Goal: Navigation & Orientation: Understand site structure

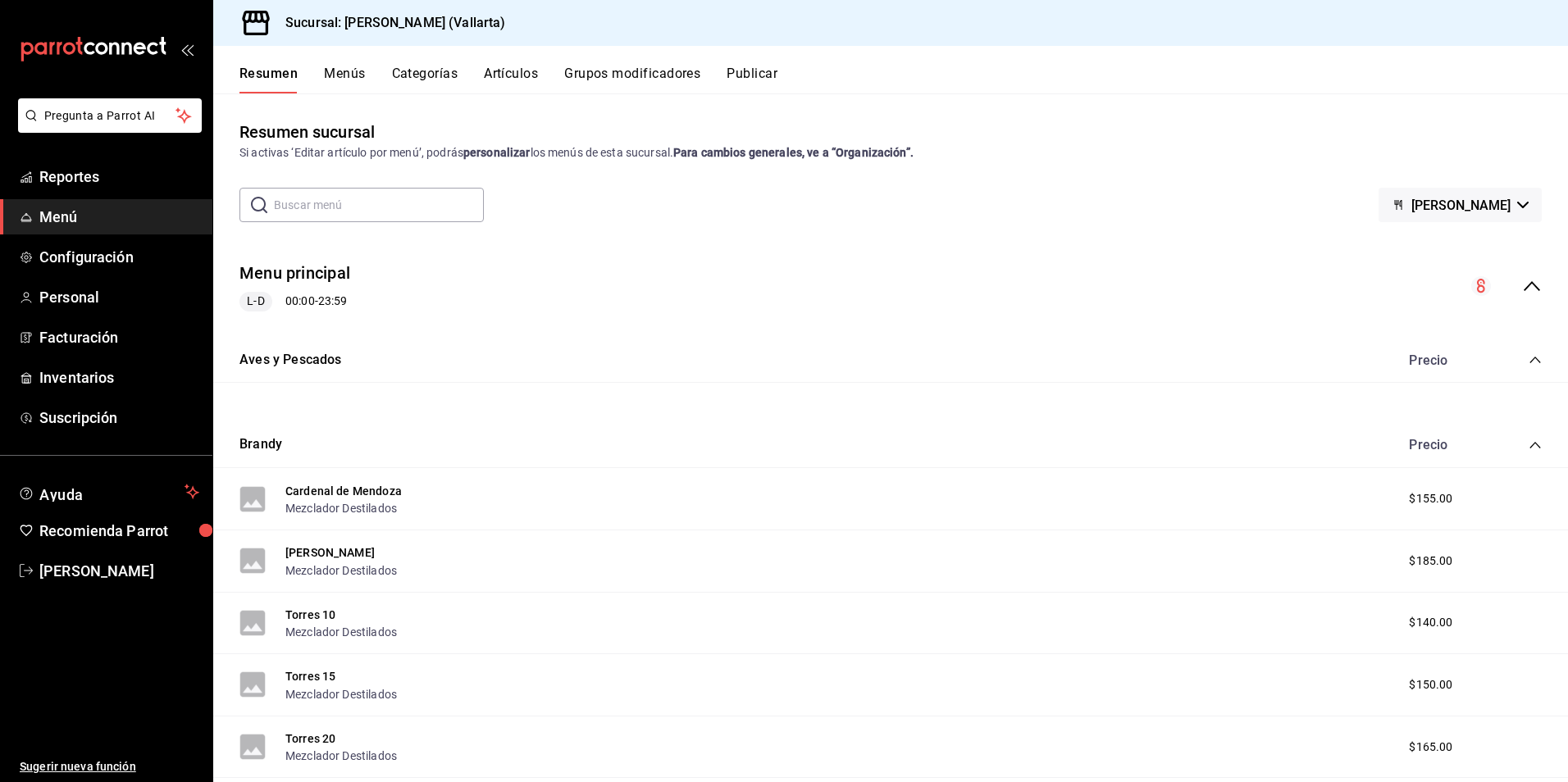
drag, startPoint x: 943, startPoint y: 214, endPoint x: 934, endPoint y: 236, distance: 23.8
click at [939, 230] on div "Resumen sucursal Si activas ‘Editar artículo por menú’, podrás personalizar los…" at bounding box center [891, 450] width 1355 height 662
click at [543, 232] on div "Resumen sucursal Si activas ‘Editar artículo por menú’, podrás personalizar los…" at bounding box center [891, 450] width 1355 height 662
click at [71, 384] on span "Inventarios" at bounding box center [119, 378] width 160 height 22
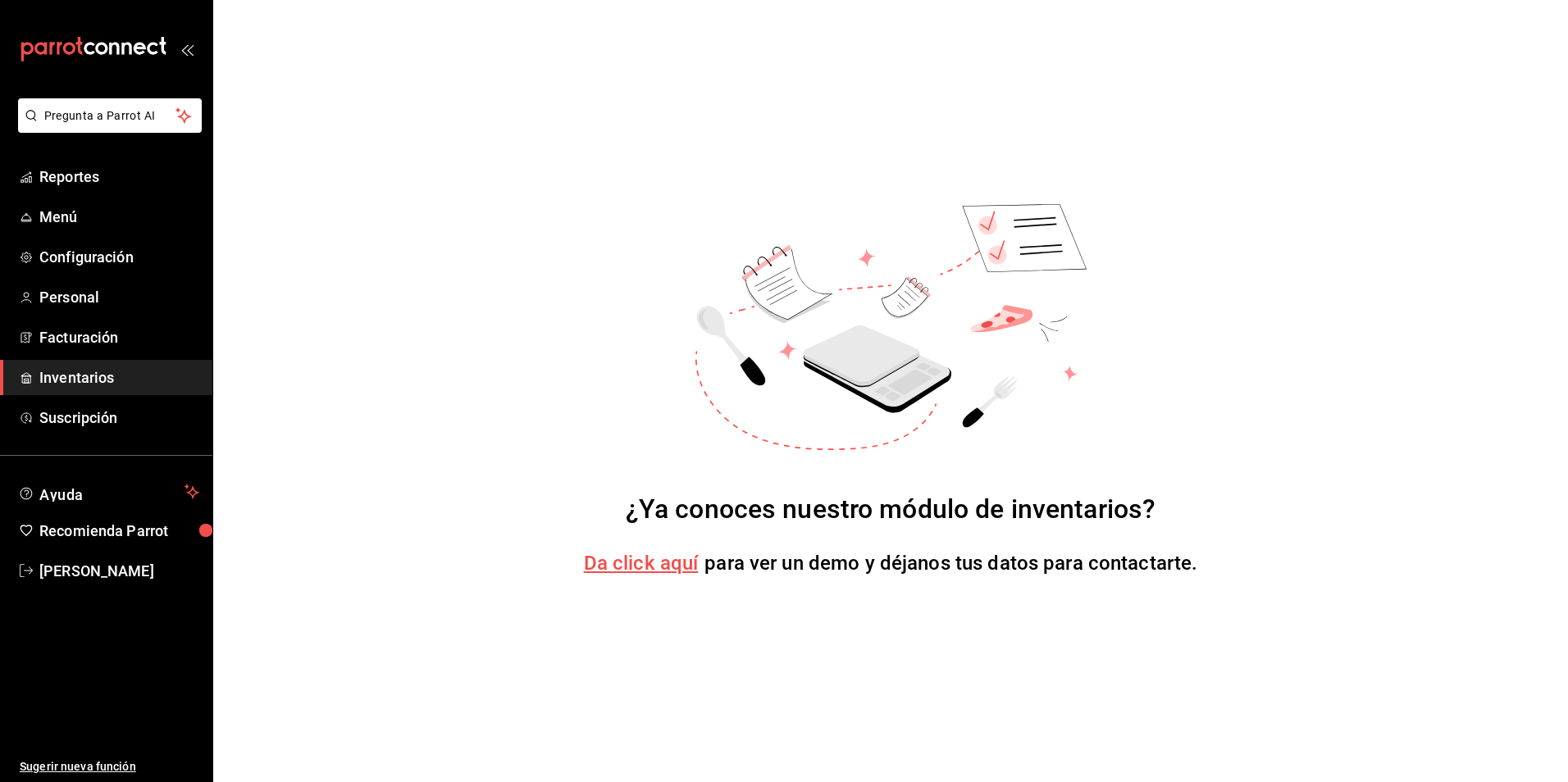
click at [672, 564] on span "Da click aquí" at bounding box center [641, 563] width 115 height 23
click at [98, 194] on link "Reportes" at bounding box center [106, 176] width 213 height 35
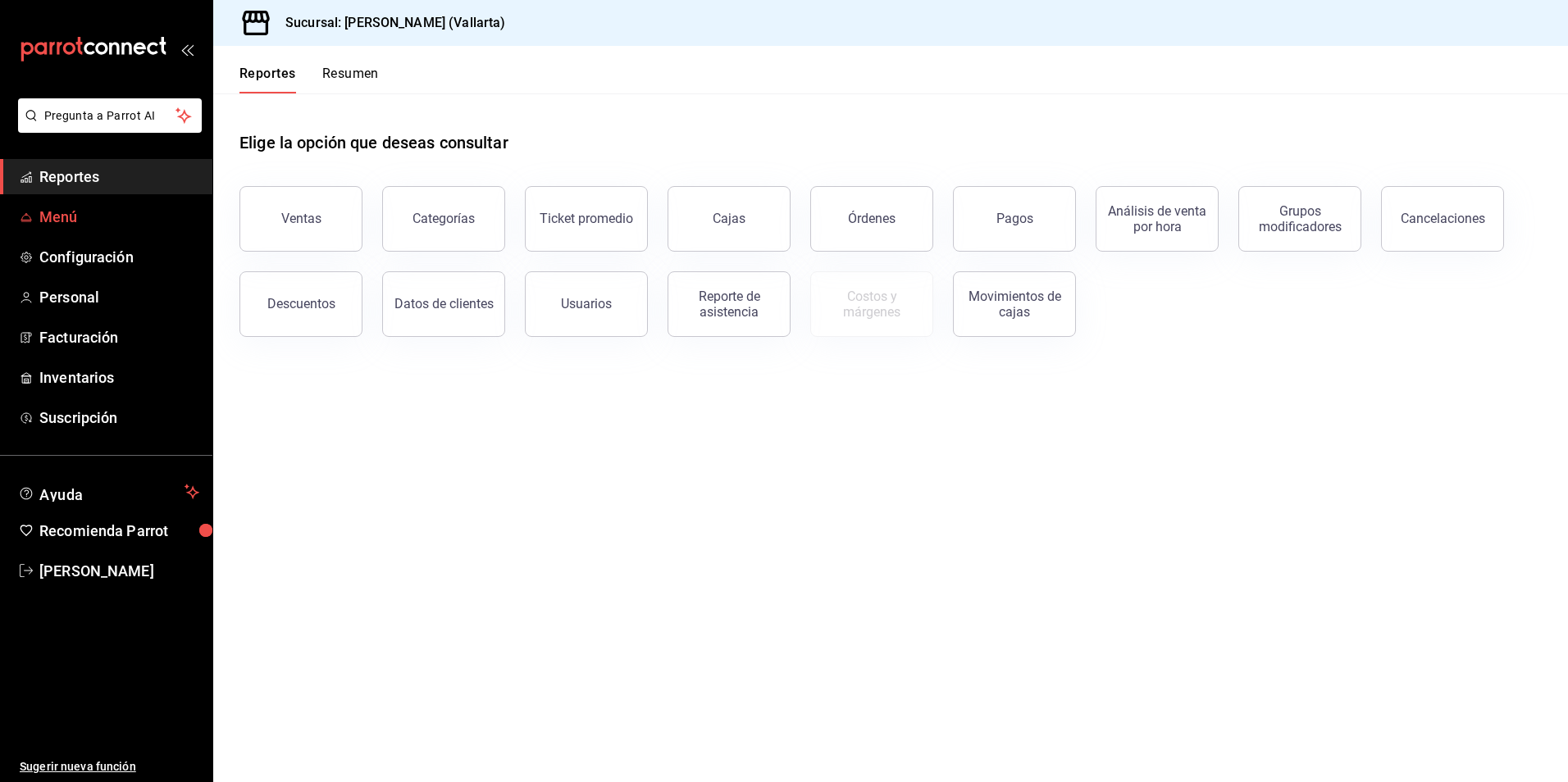
click at [84, 202] on link "Menú" at bounding box center [106, 217] width 213 height 35
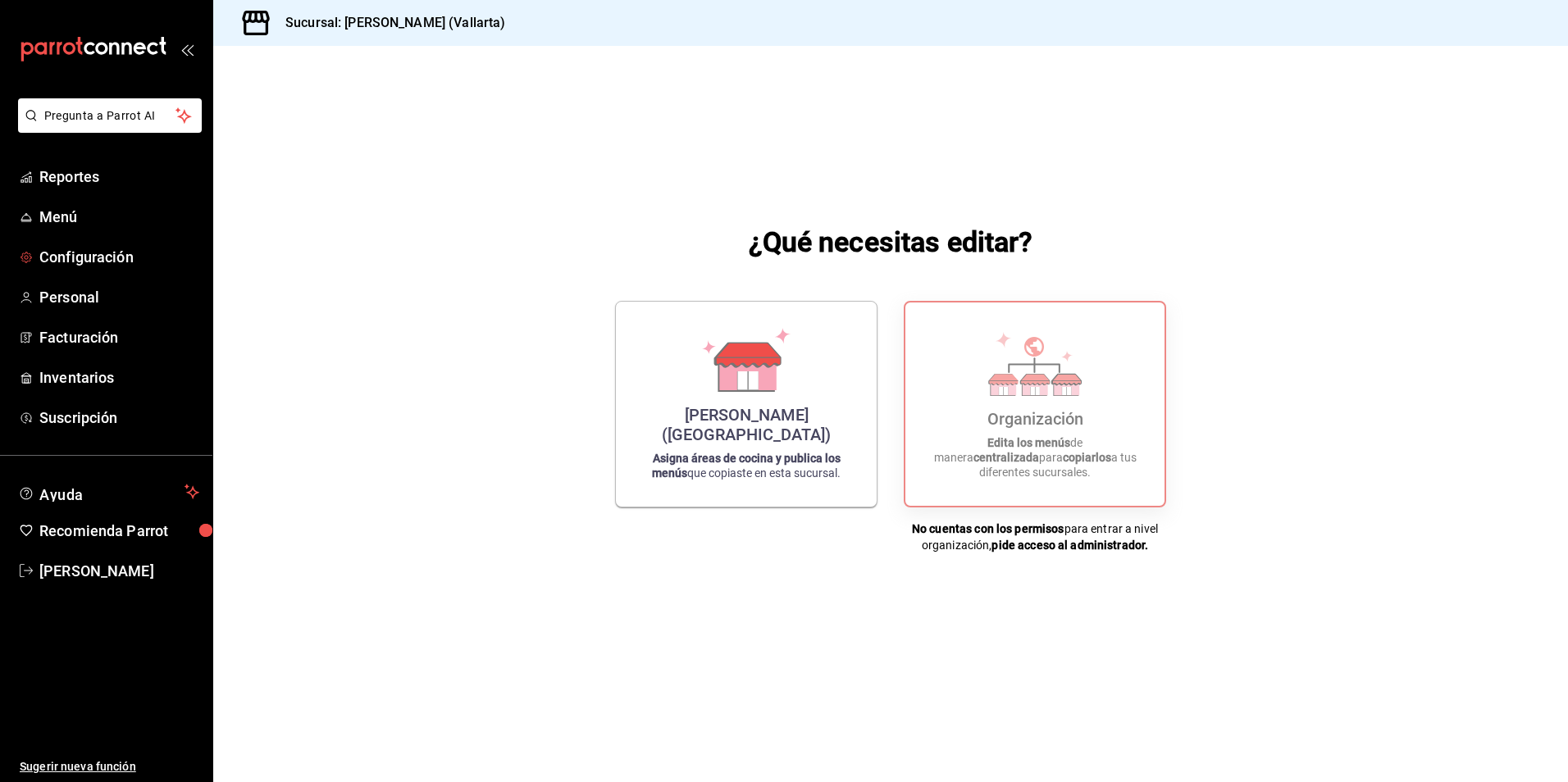
click at [117, 254] on span "Configuración" at bounding box center [119, 257] width 160 height 22
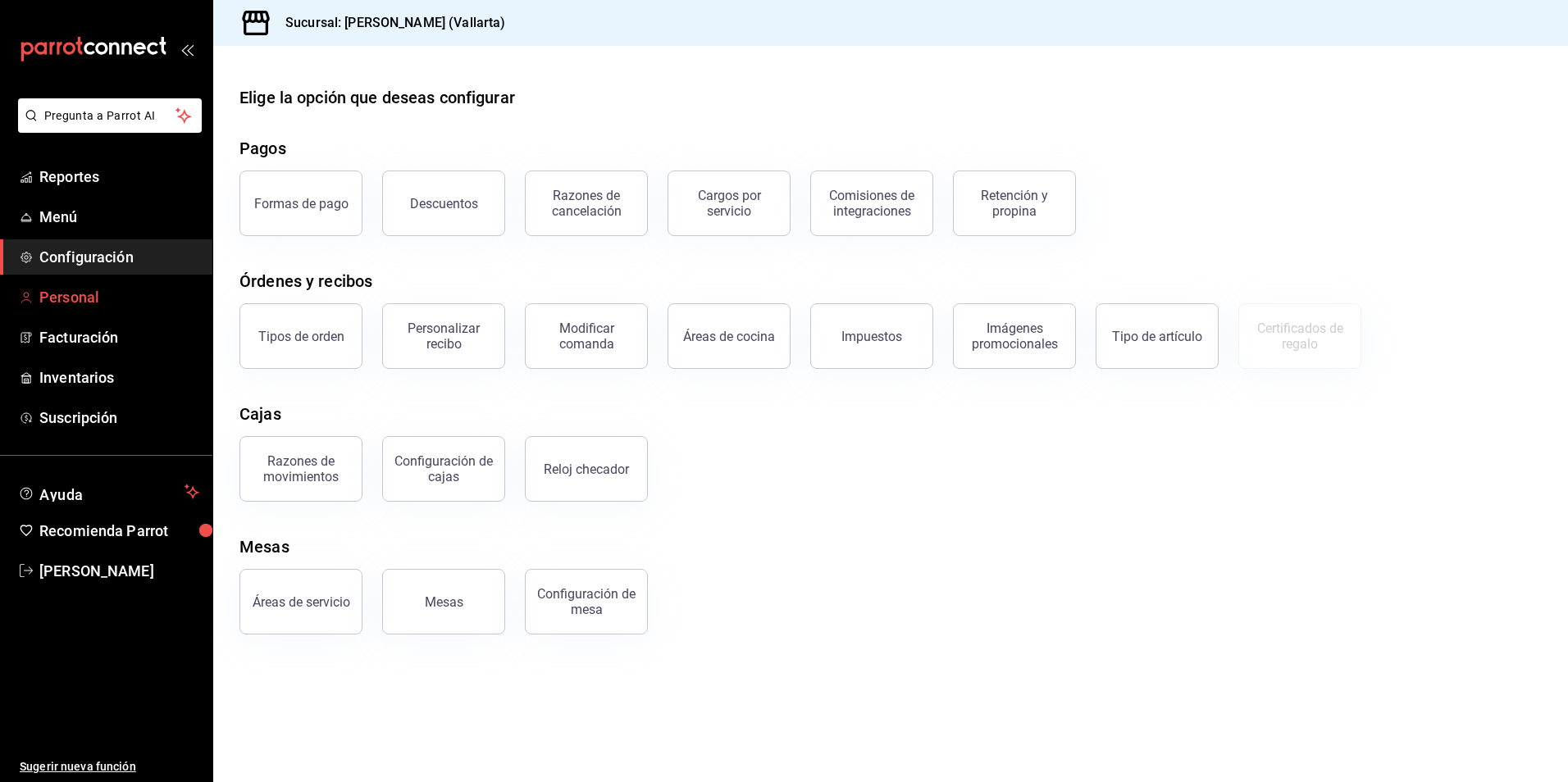
click at [115, 302] on span "Personal" at bounding box center [119, 298] width 160 height 22
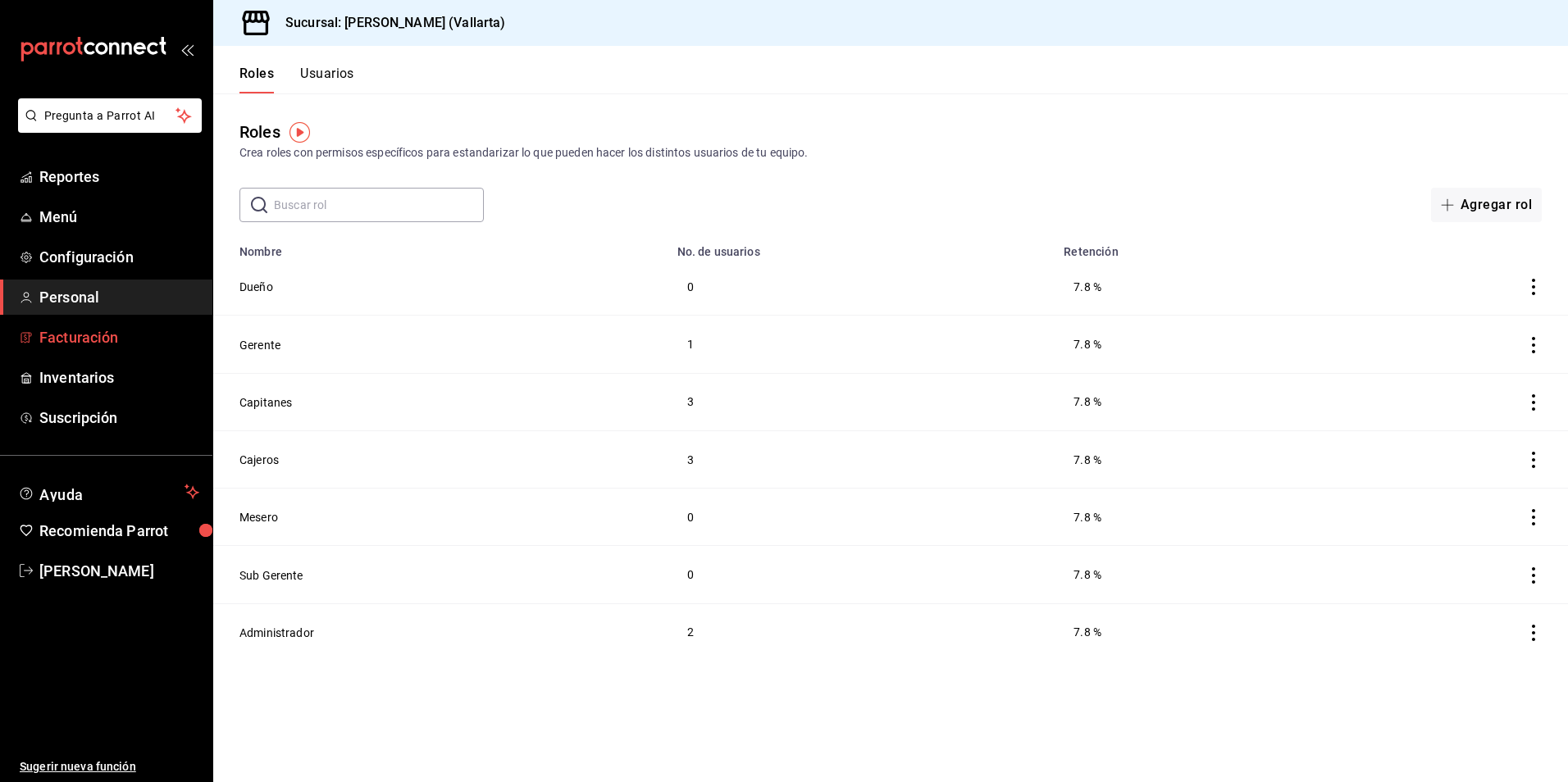
click at [114, 342] on span "Facturación" at bounding box center [119, 338] width 160 height 22
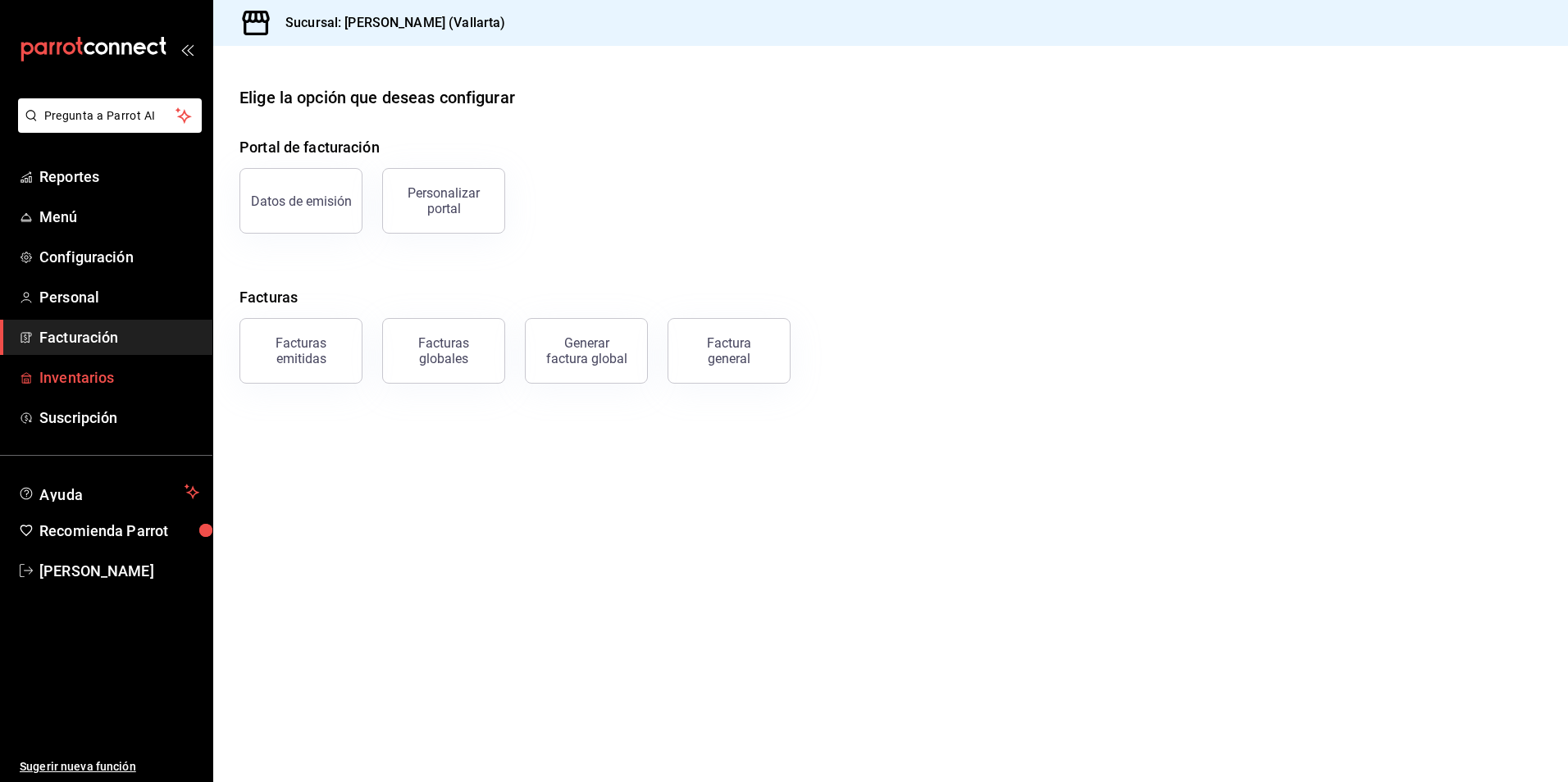
click at [126, 383] on span "Inventarios" at bounding box center [119, 378] width 160 height 22
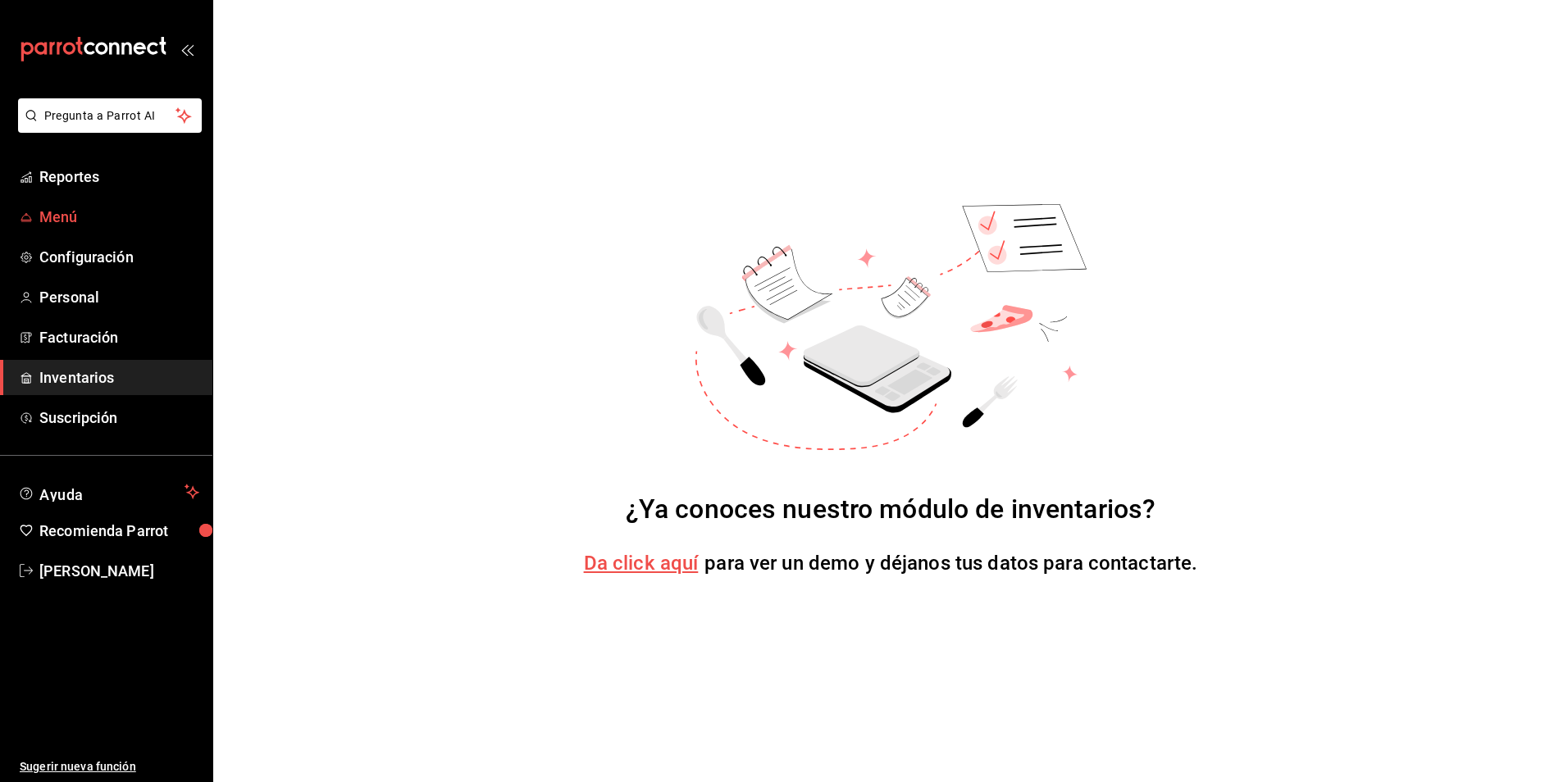
click at [80, 228] on link "Menú" at bounding box center [106, 217] width 213 height 35
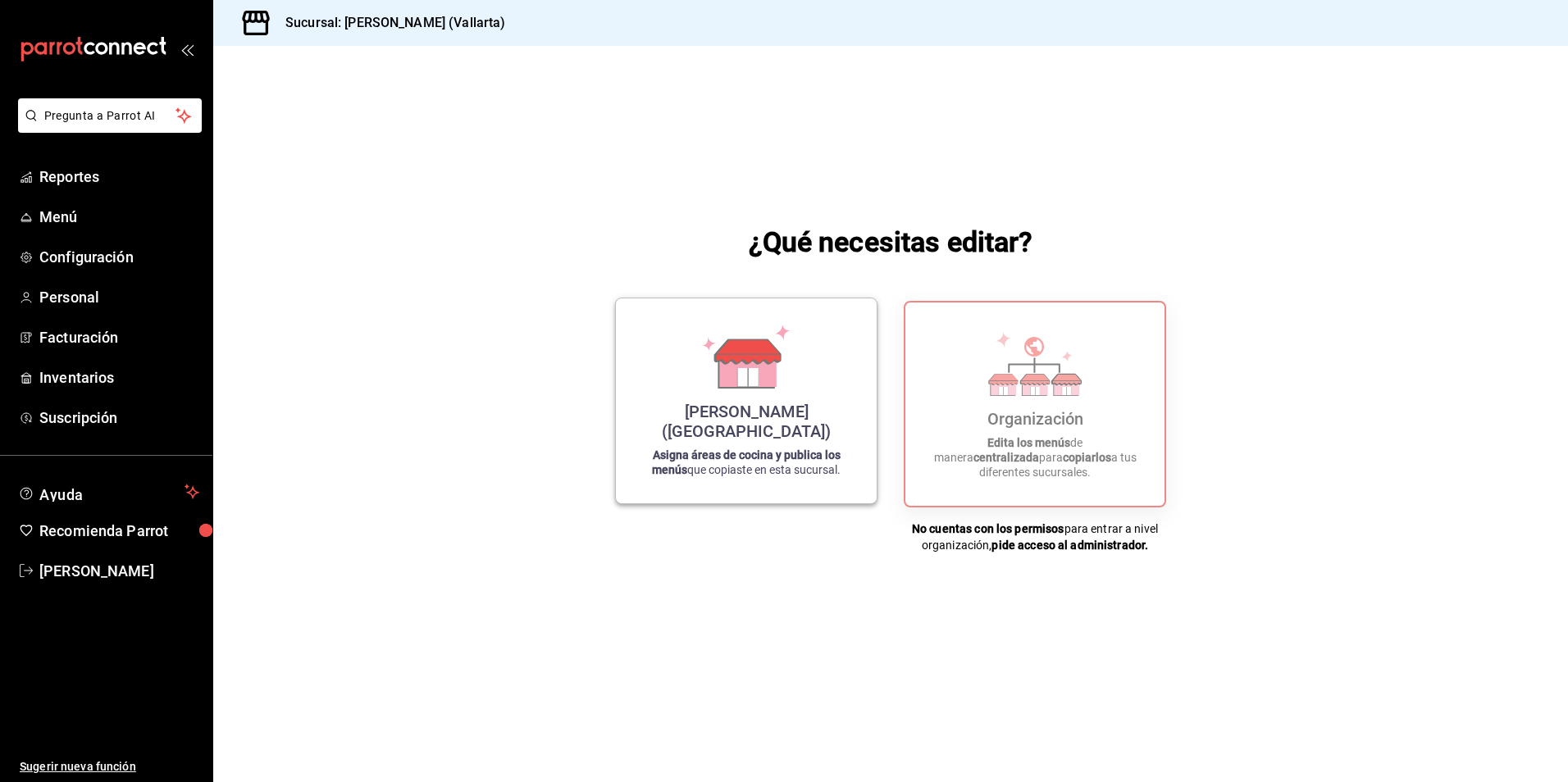
click at [706, 379] on icon at bounding box center [747, 357] width 94 height 64
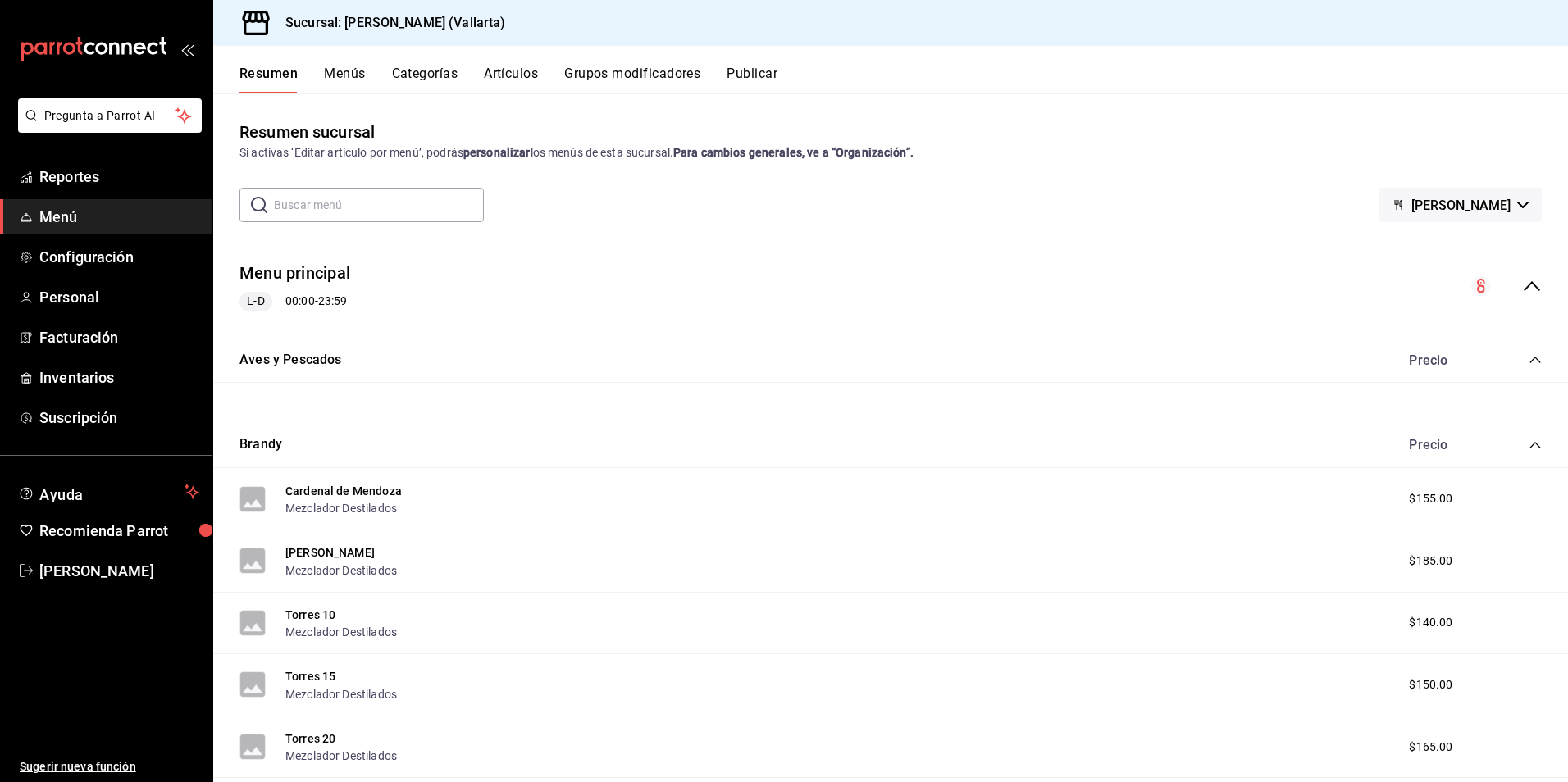
click at [514, 68] on button "Artículos" at bounding box center [511, 80] width 54 height 28
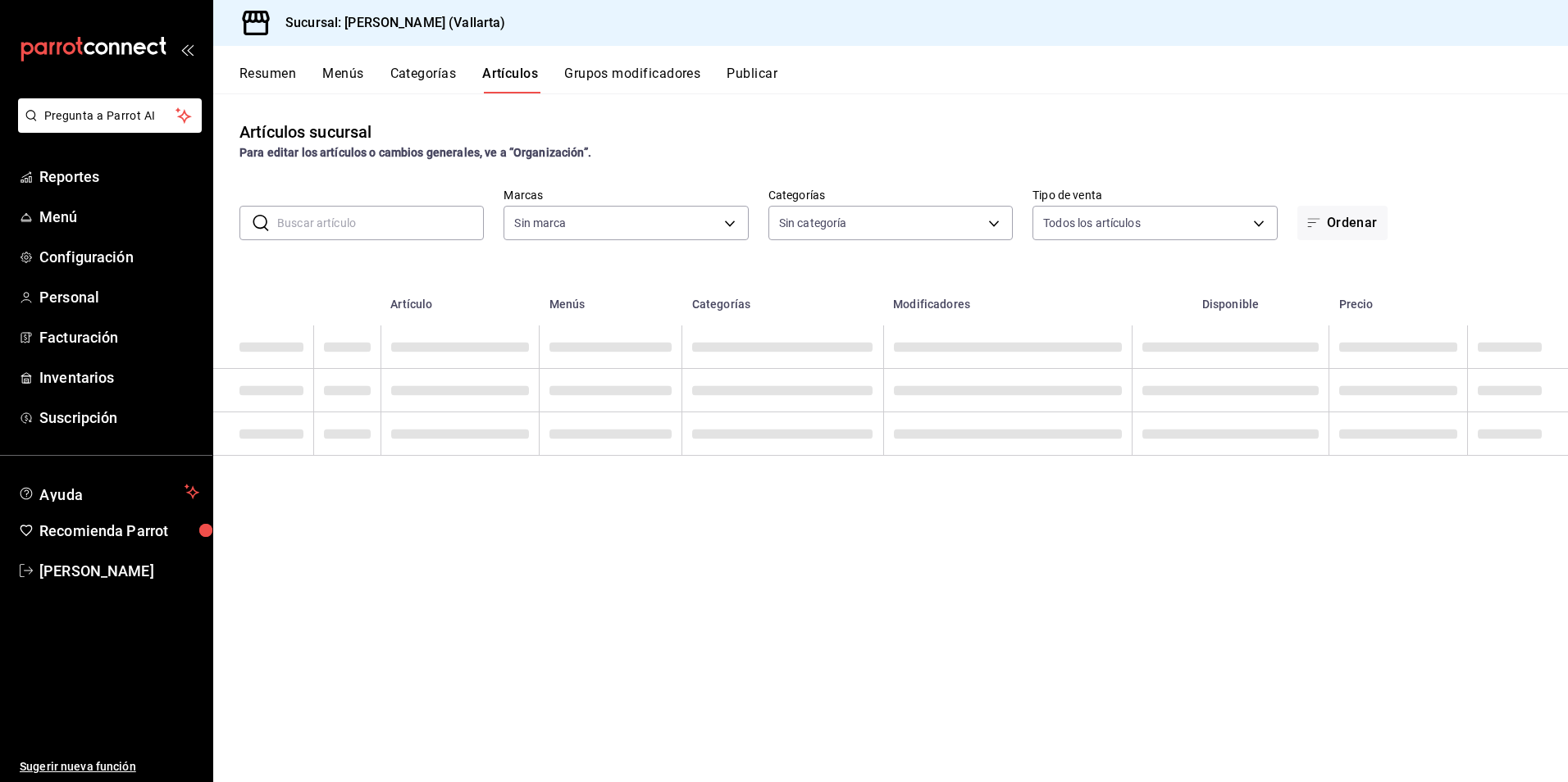
type input "dedade05-fd73-4fc1-b48a-98286d1a7cbf"
type input "ddeea584-b7b7-4c64-abd4-9dbe24413160,94bc3e91-bac1-4cab-af5d-7d085d9bac7d,85d50…"
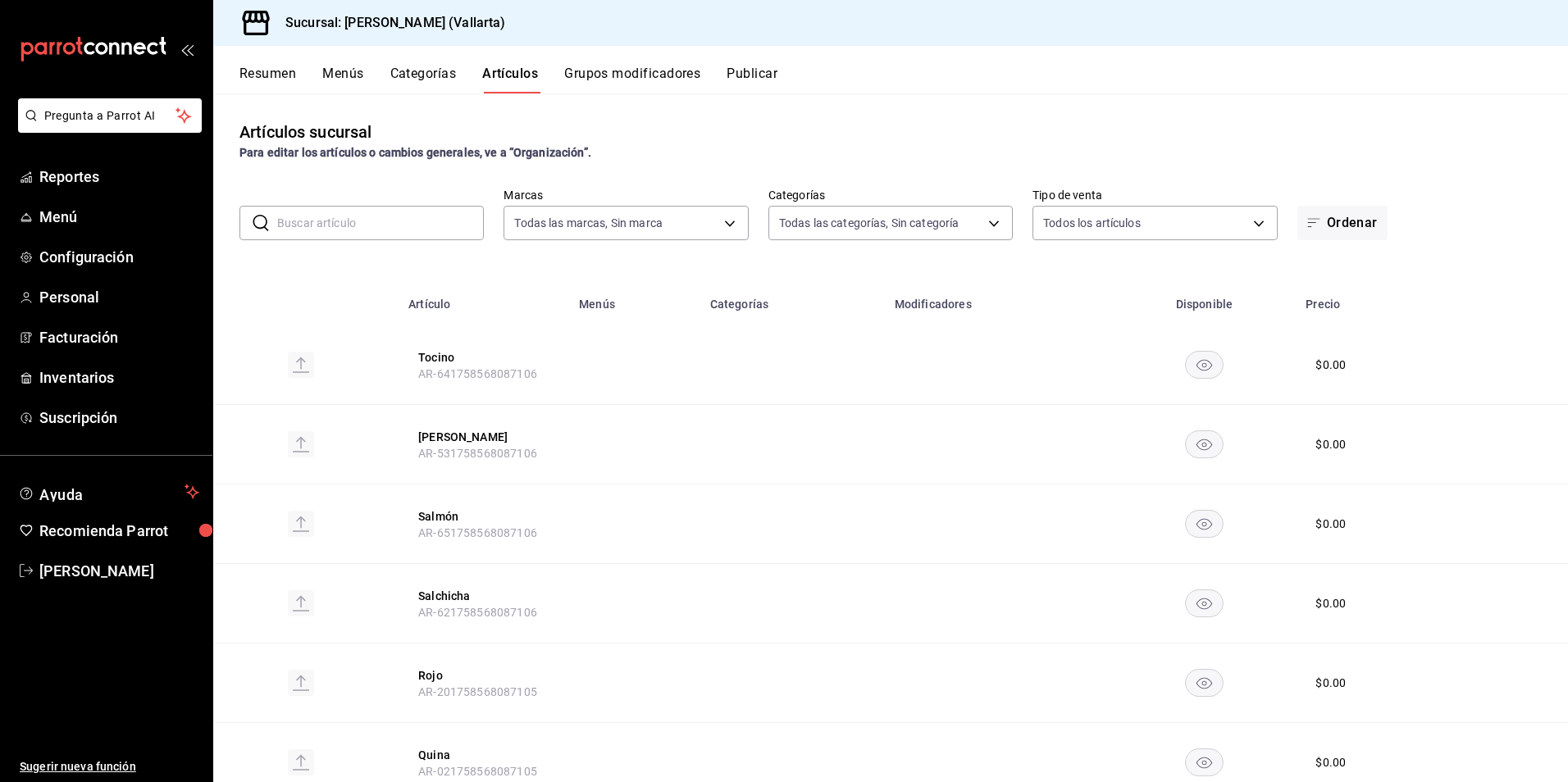
click at [1195, 373] on rect "availability-product" at bounding box center [1205, 364] width 38 height 27
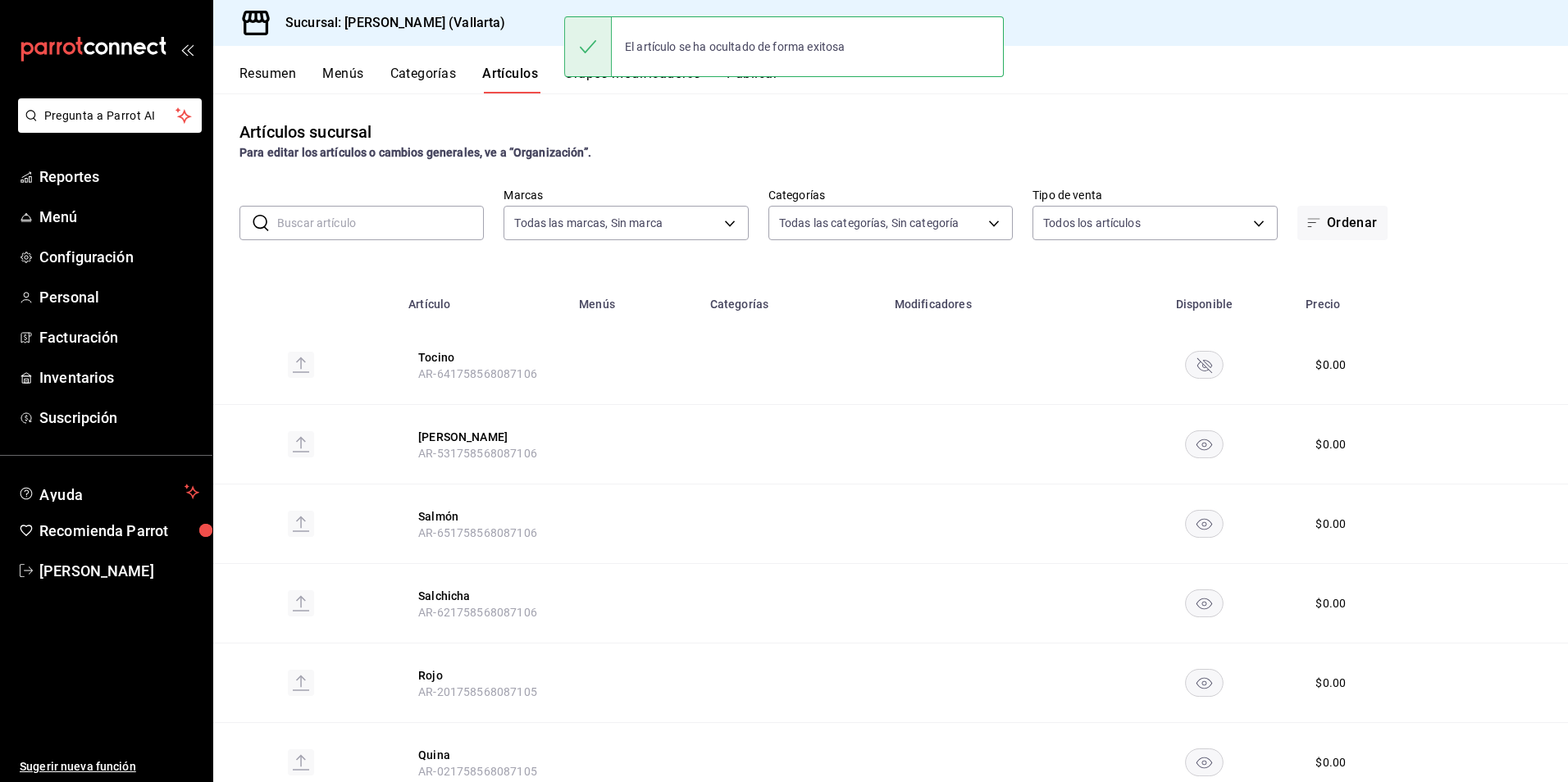
click at [1196, 446] on icon "availability-product" at bounding box center [1204, 444] width 16 height 11
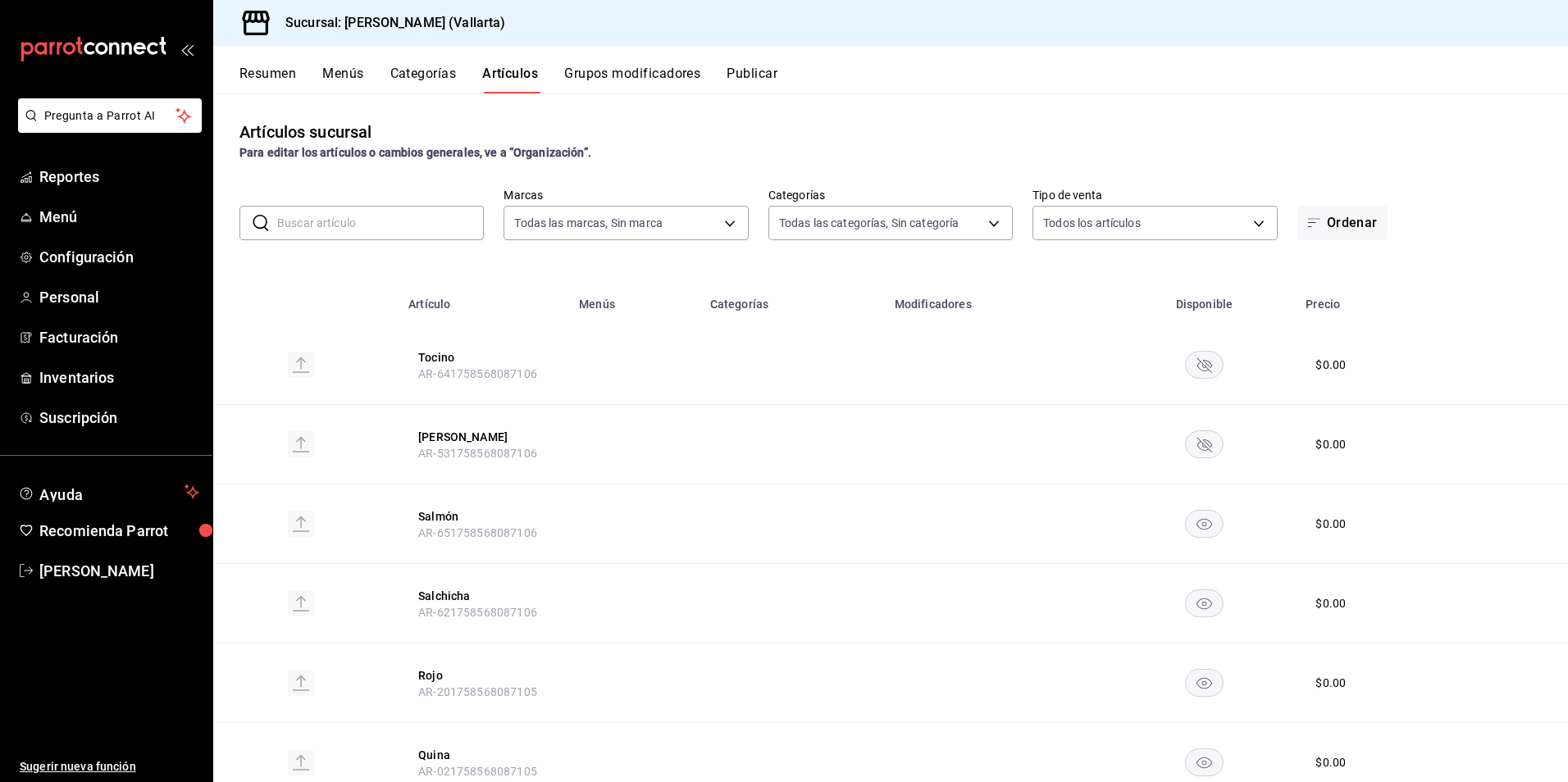
click at [1190, 366] on rect "availability-product" at bounding box center [1205, 364] width 38 height 27
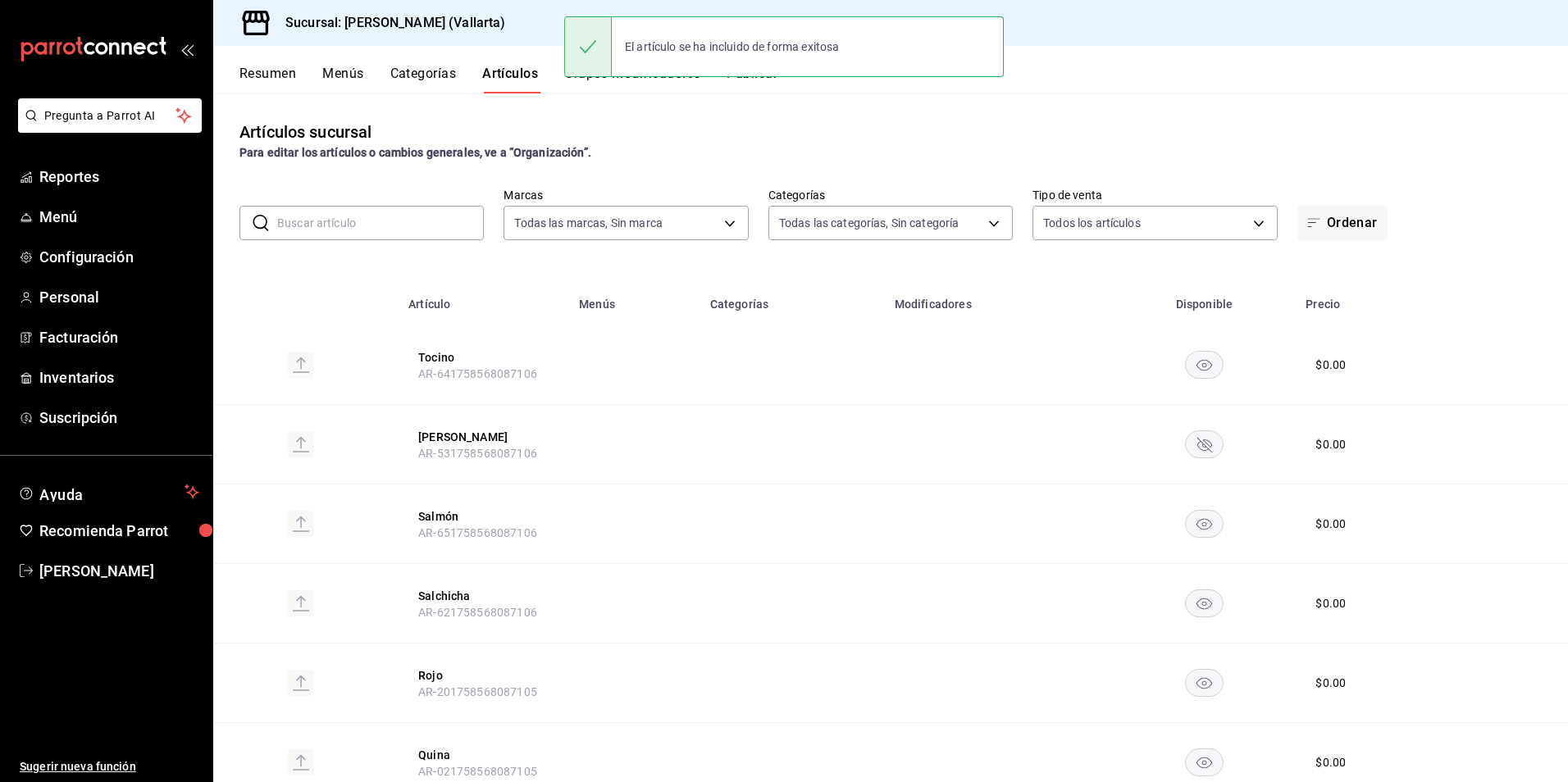
click at [1211, 445] on rect "availability-product" at bounding box center [1205, 443] width 38 height 27
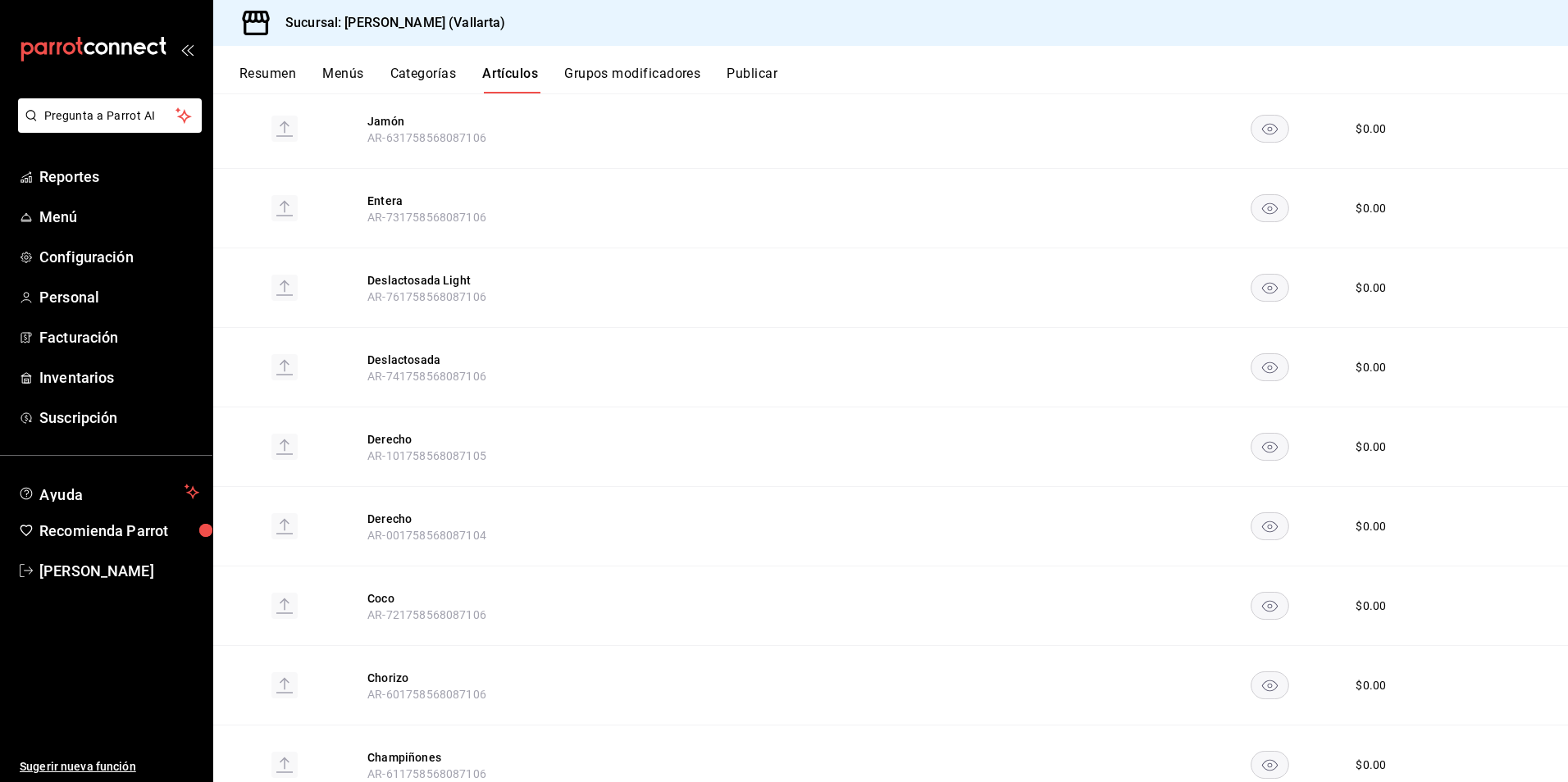
scroll to position [1312, 0]
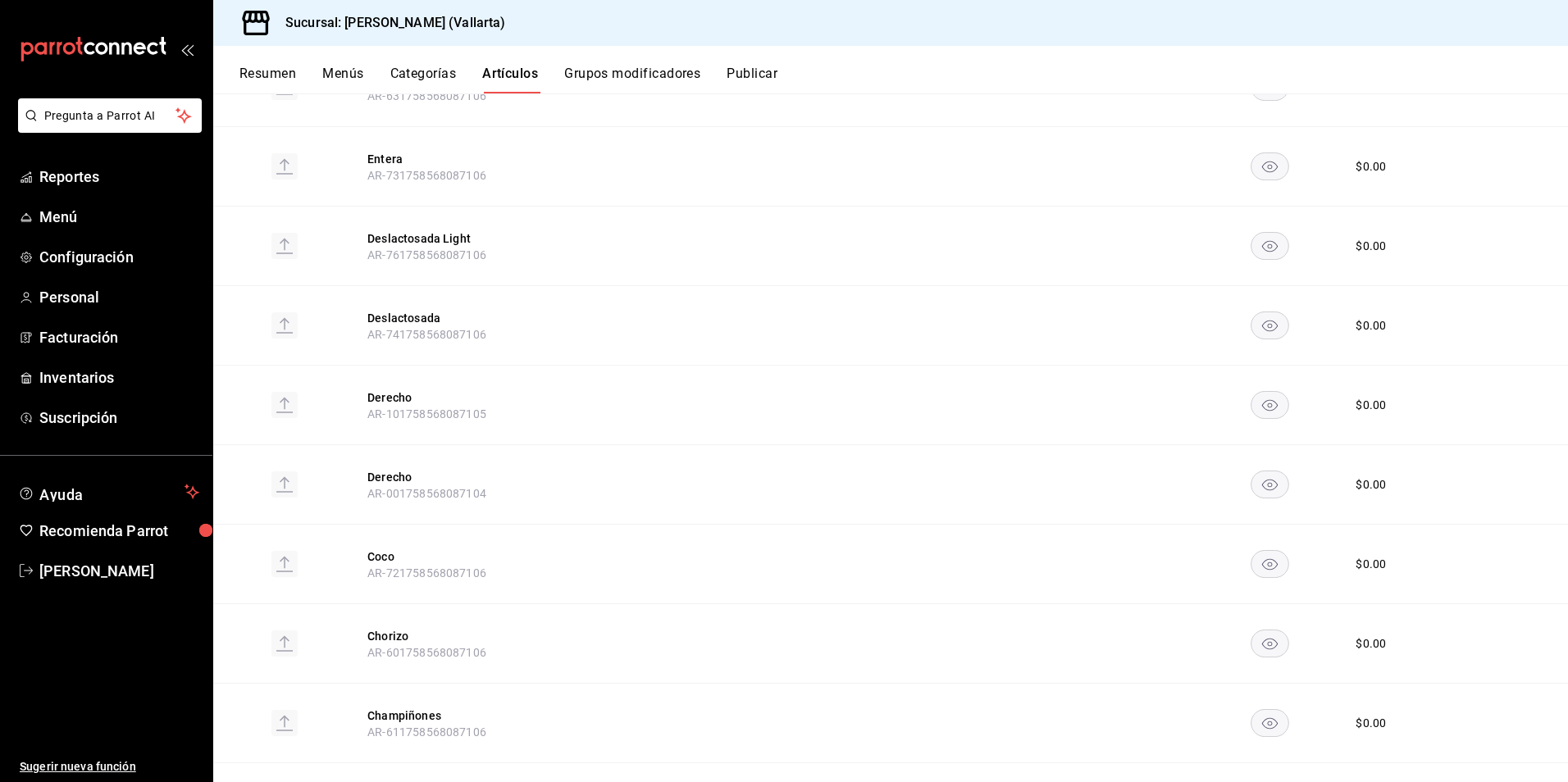
click at [869, 108] on td at bounding box center [830, 88] width 223 height 80
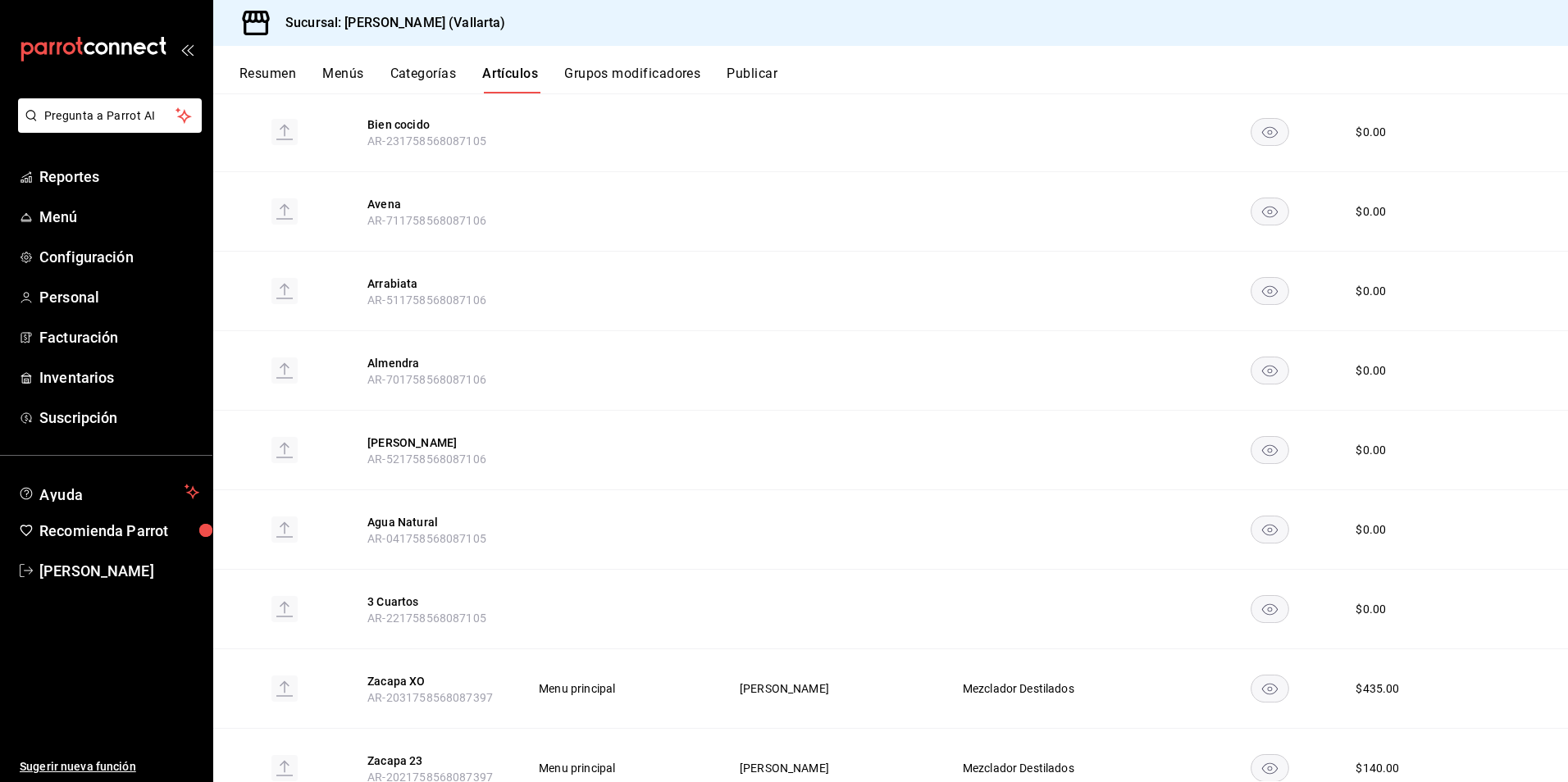
scroll to position [2132, 0]
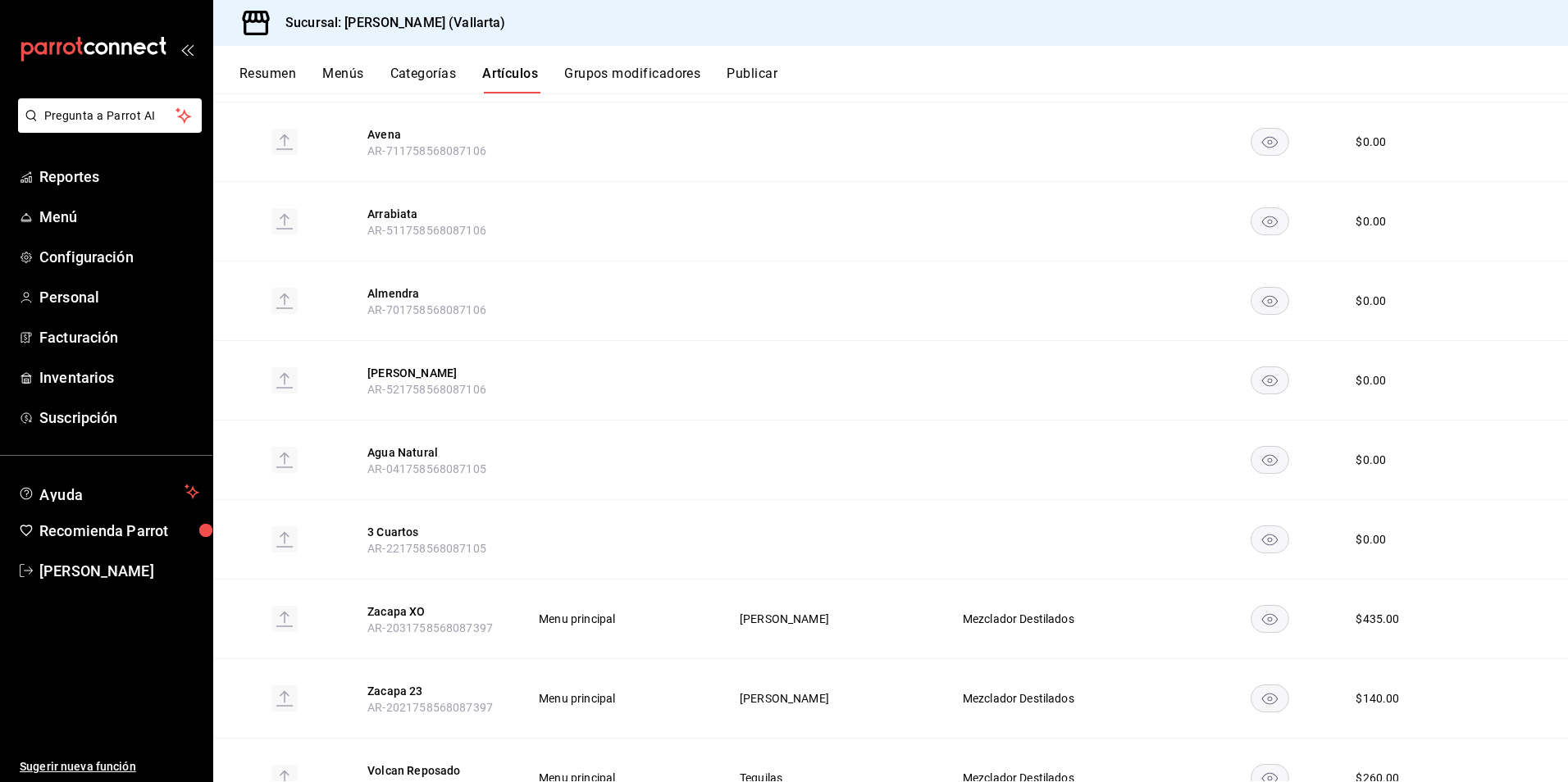
click at [644, 67] on button "Grupos modificadores" at bounding box center [632, 80] width 136 height 28
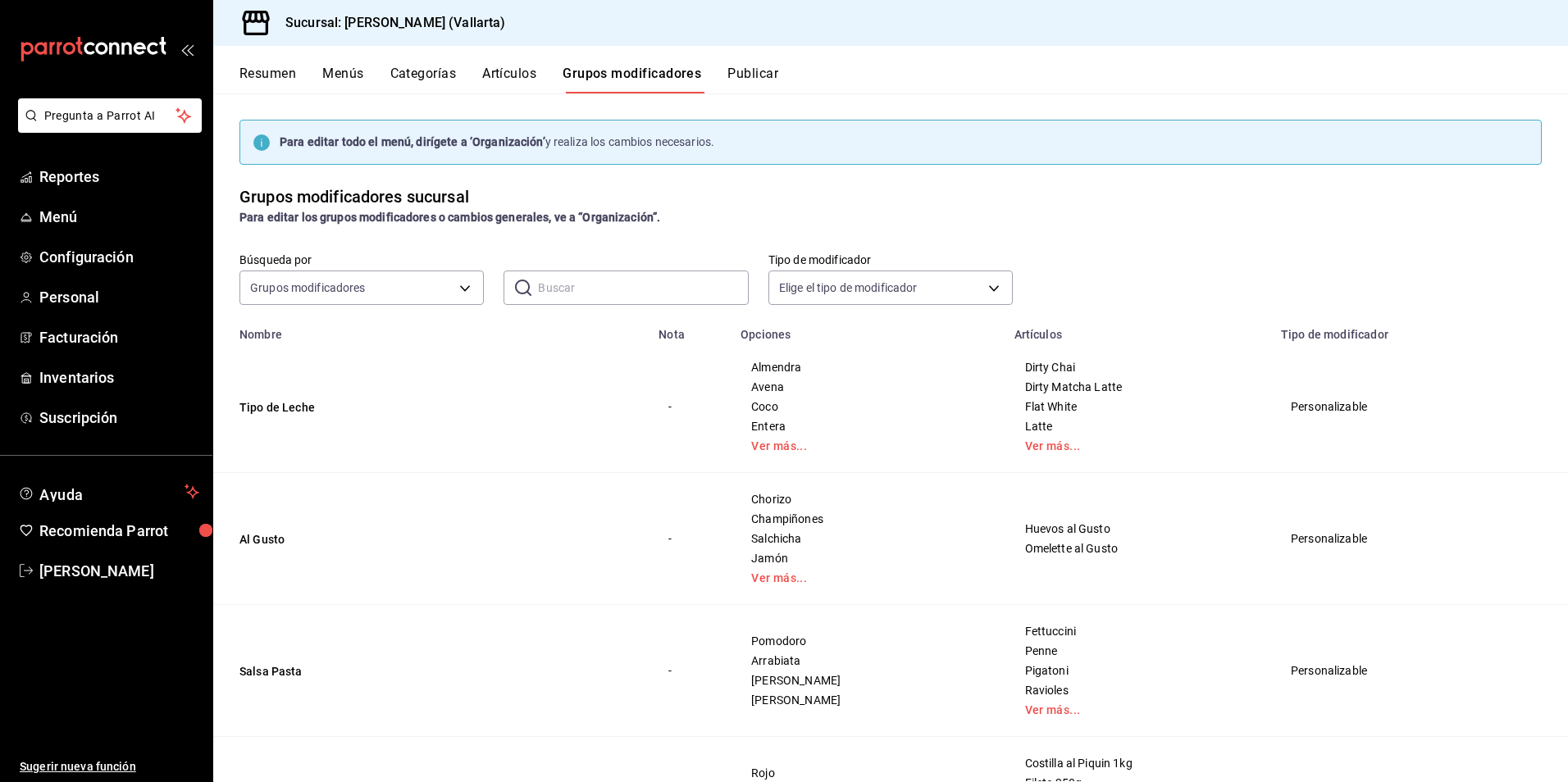
click at [520, 63] on div "Resumen Menús Categorías Artículos Grupos modificadores Publicar" at bounding box center [891, 70] width 1355 height 48
click at [520, 71] on button "Artículos" at bounding box center [509, 80] width 54 height 28
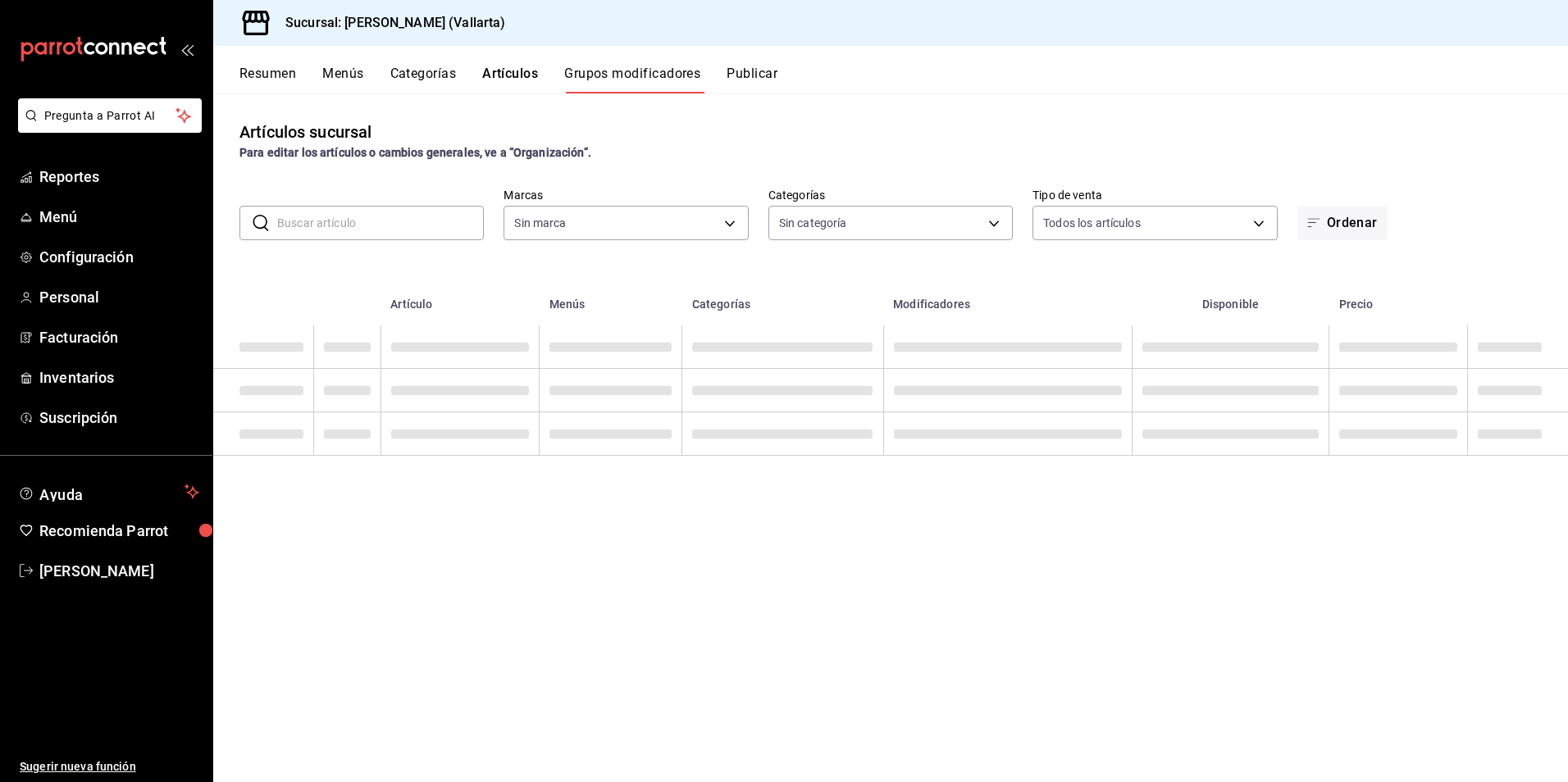
type input "dedade05-fd73-4fc1-b48a-98286d1a7cbf"
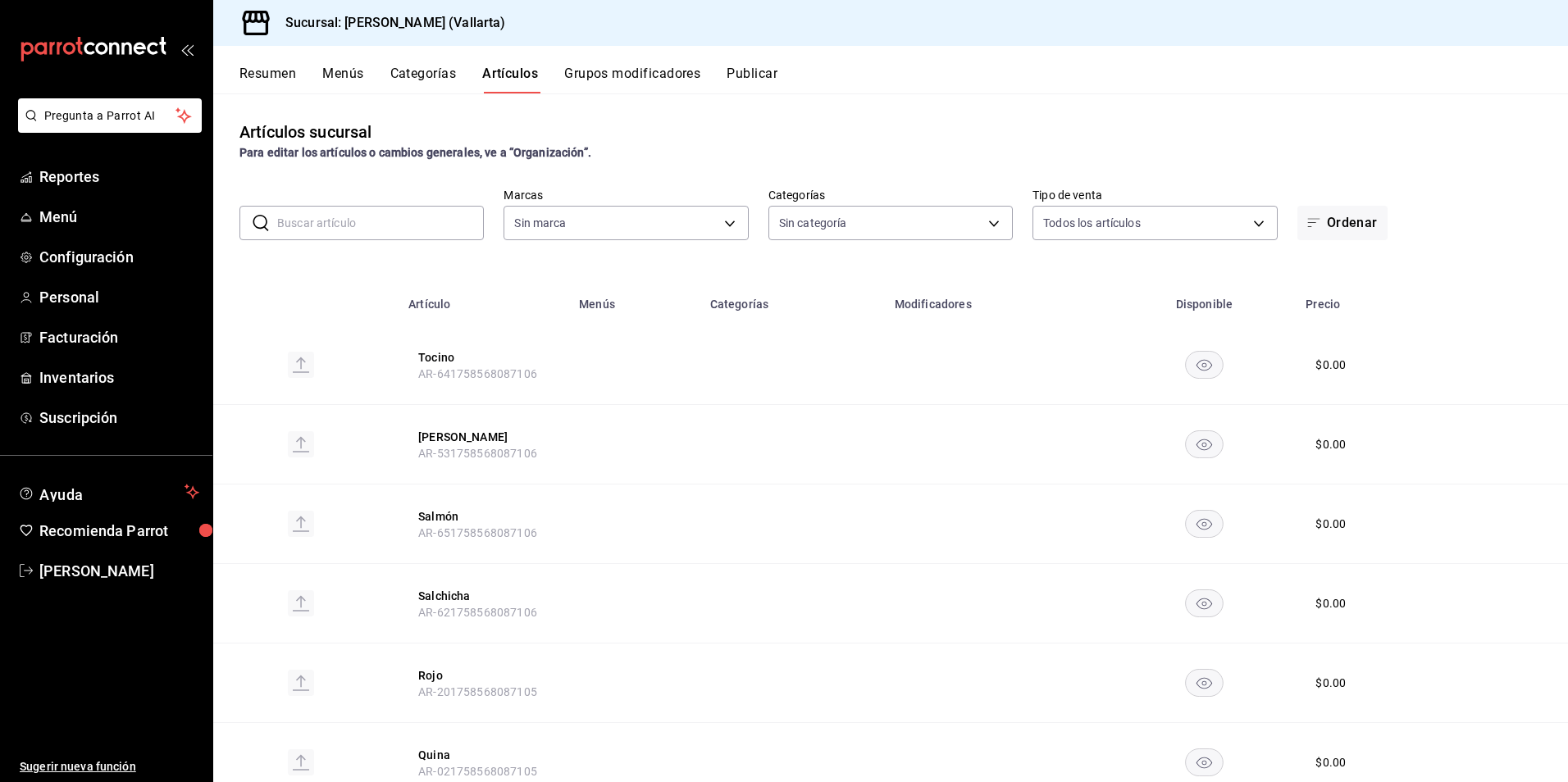
type input "dedade05-fd73-4fc1-b48a-98286d1a7cbf"
type input "ddeea584-b7b7-4c64-abd4-9dbe24413160,94bc3e91-bac1-4cab-af5d-7d085d9bac7d,85d50…"
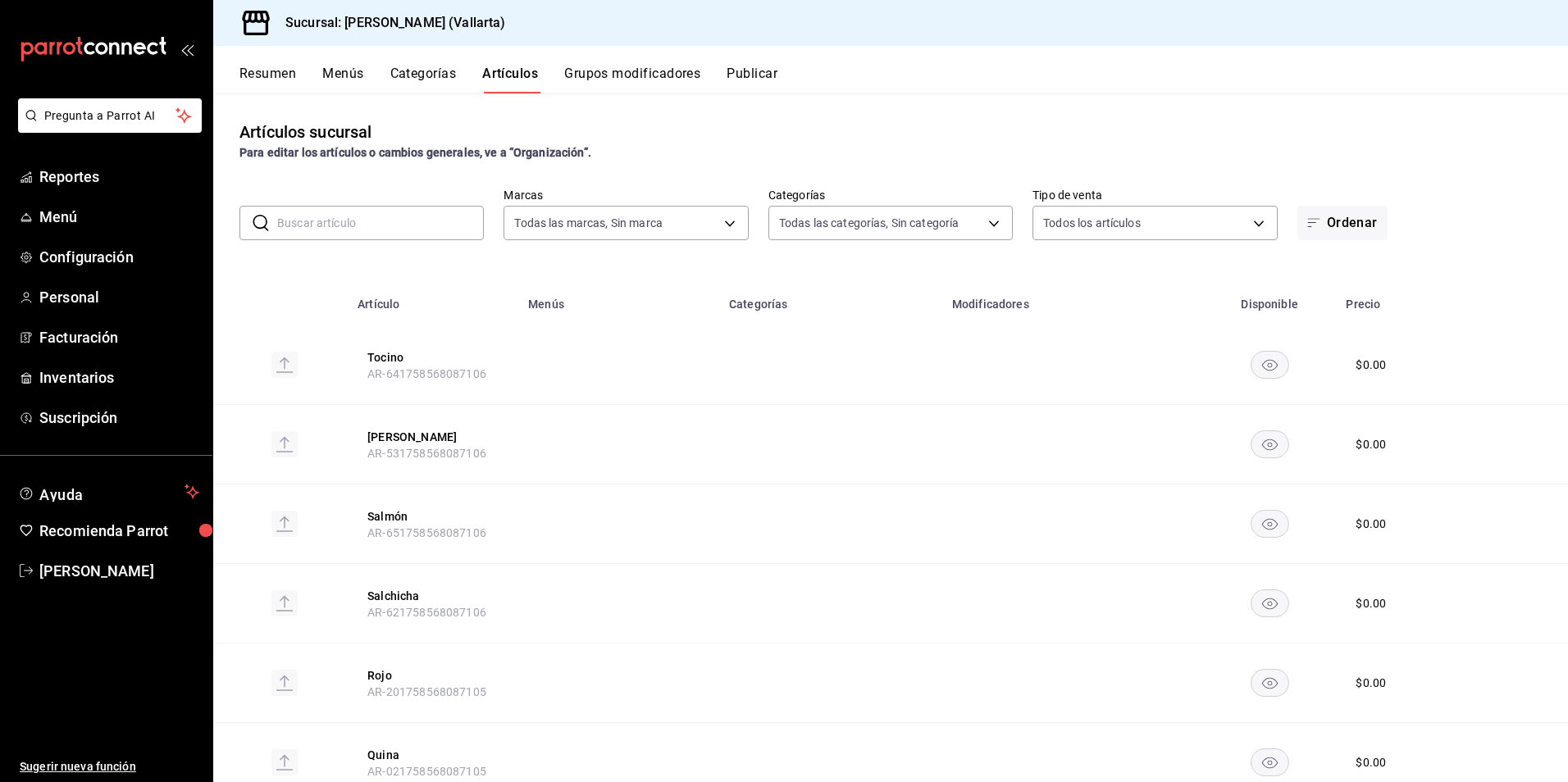
click at [335, 63] on div "Resumen Menús Categorías Artículos Grupos modificadores Publicar" at bounding box center [891, 70] width 1355 height 48
click at [347, 76] on button "Menús" at bounding box center [343, 80] width 41 height 28
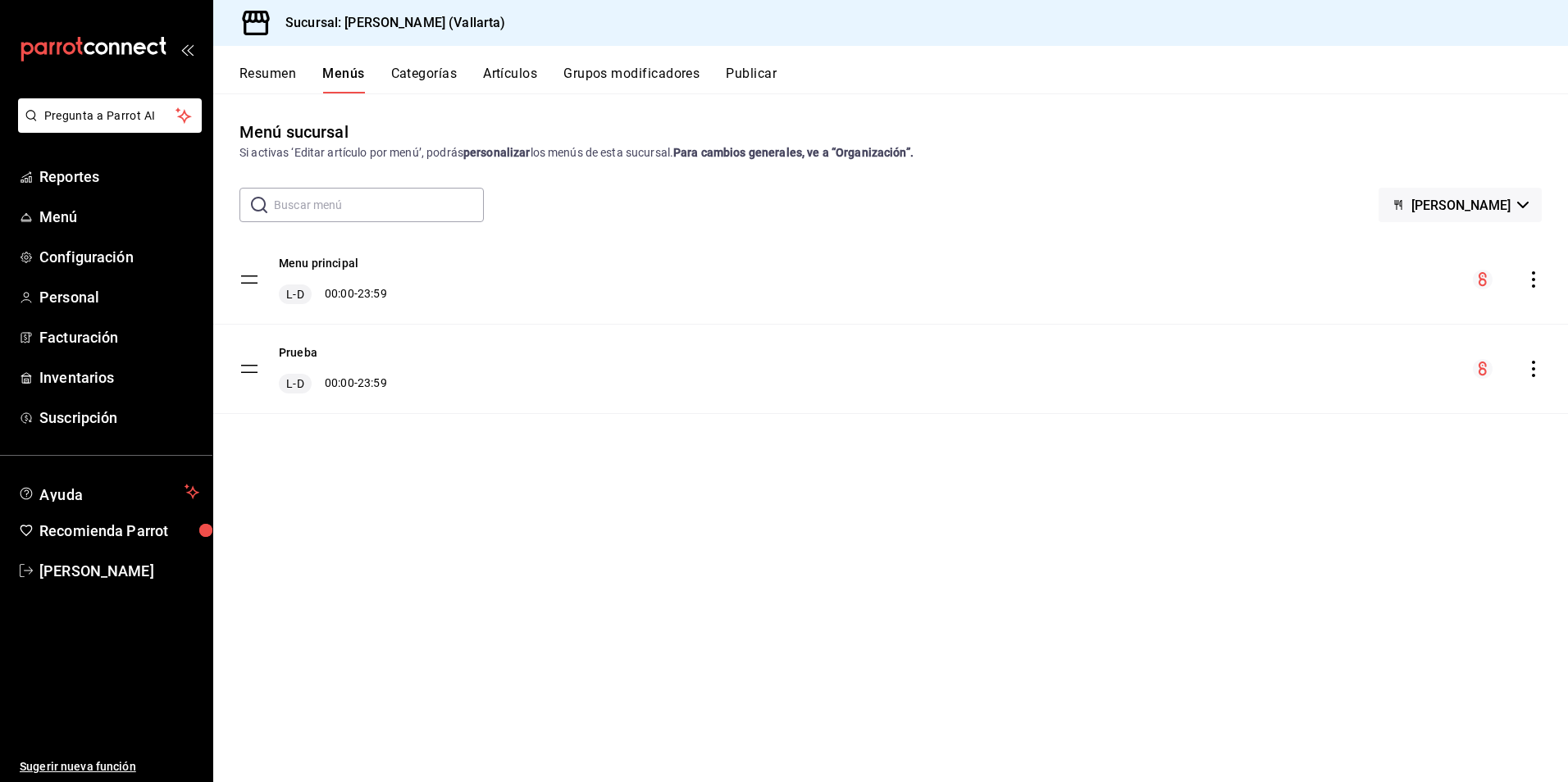
click at [268, 76] on button "Resumen" at bounding box center [268, 80] width 57 height 28
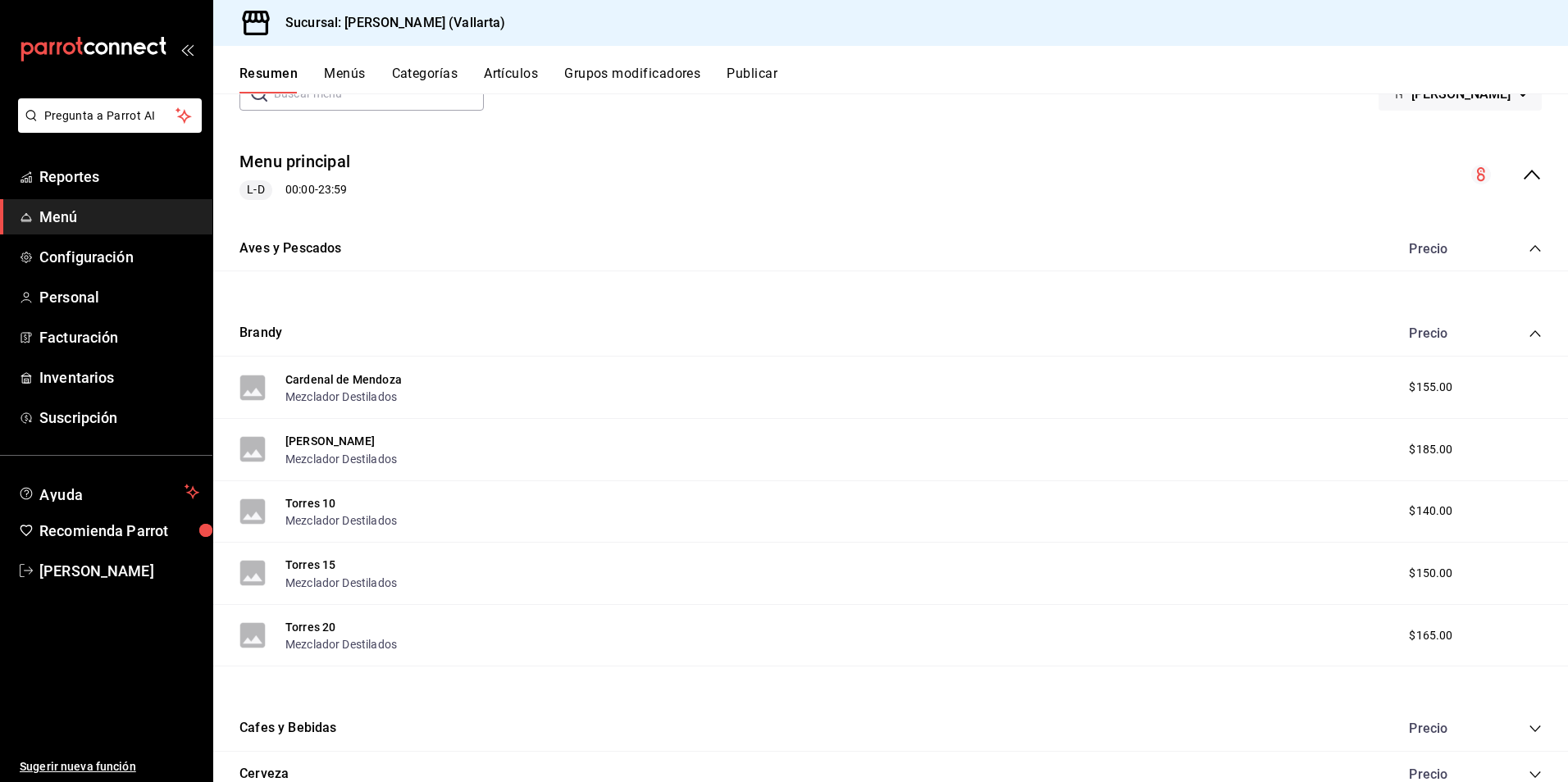
scroll to position [82, 0]
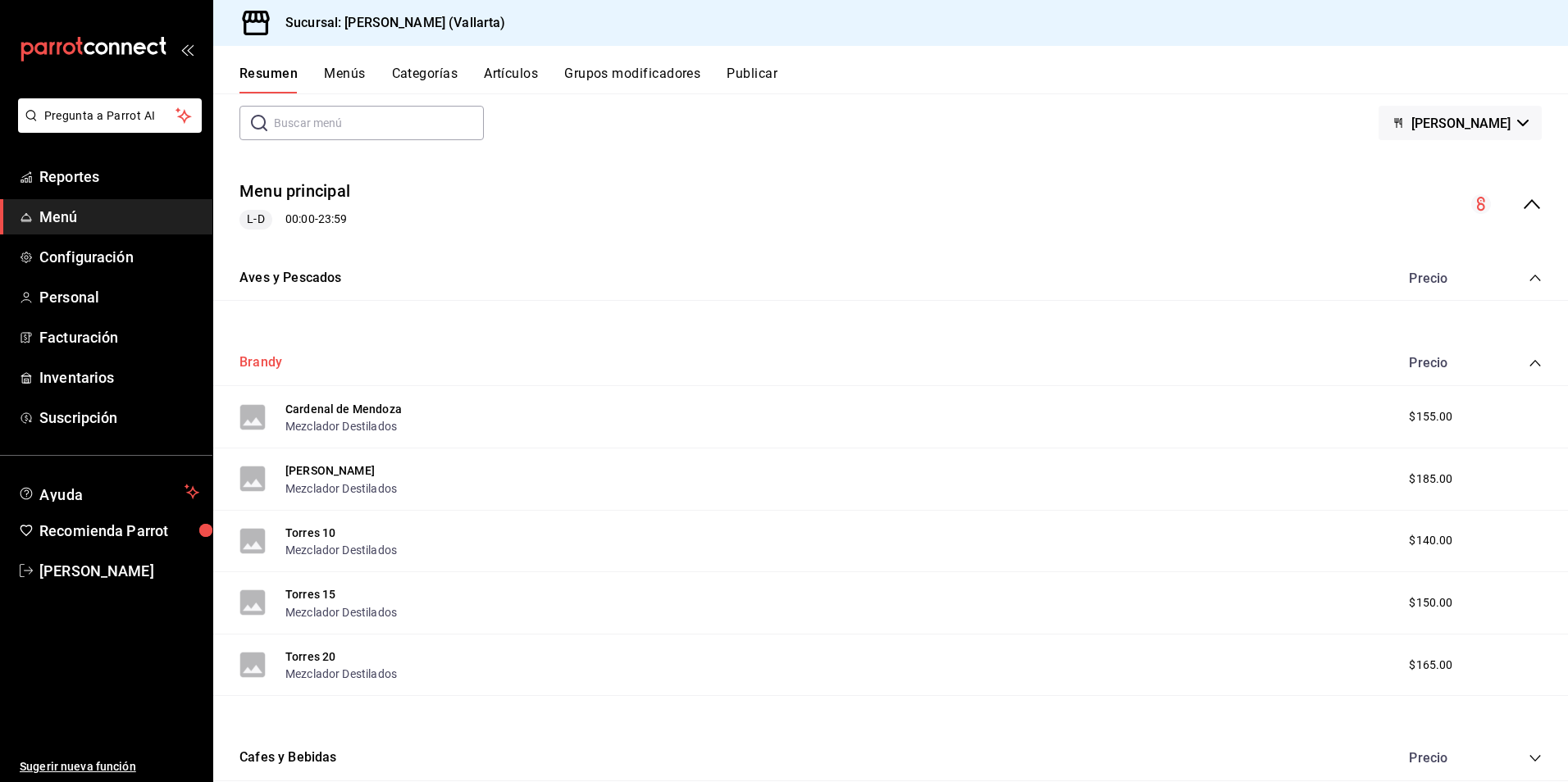
click at [269, 370] on button "Brandy" at bounding box center [261, 363] width 43 height 19
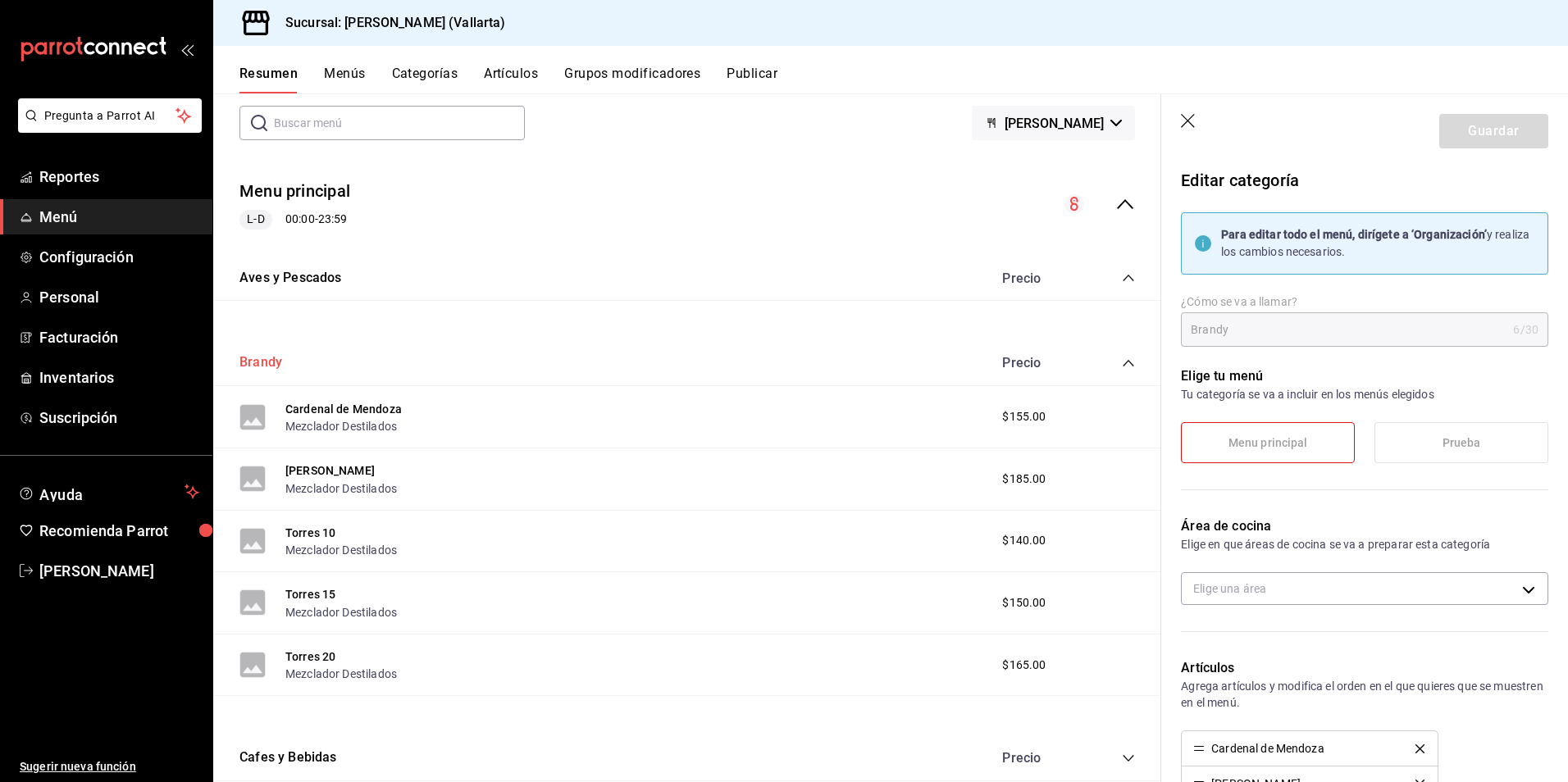
click at [273, 371] on button "Brandy" at bounding box center [261, 363] width 43 height 19
click at [1190, 119] on icon "button" at bounding box center [1188, 121] width 14 height 14
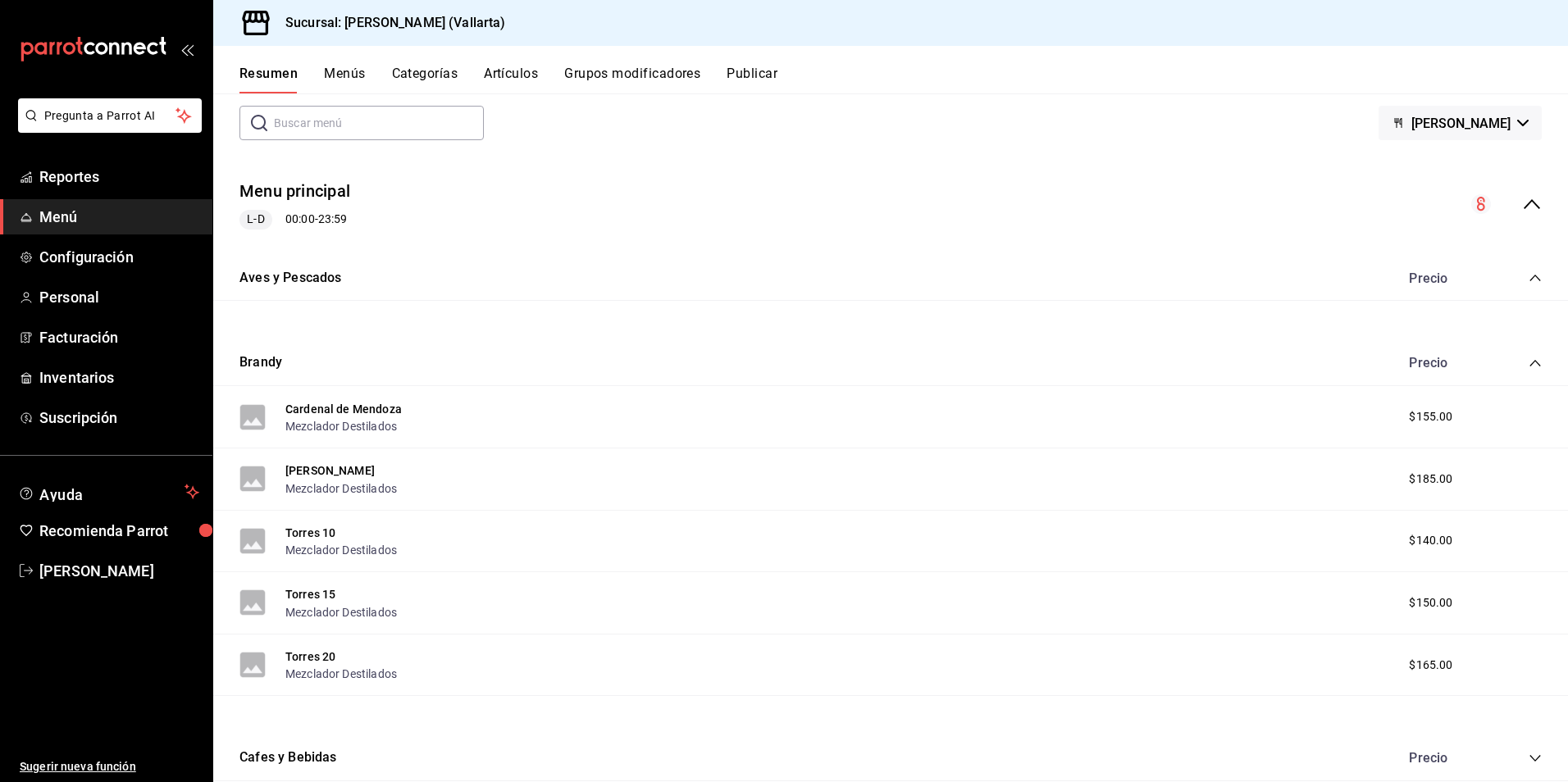
click at [1529, 358] on icon "collapse-category-row" at bounding box center [1535, 363] width 13 height 13
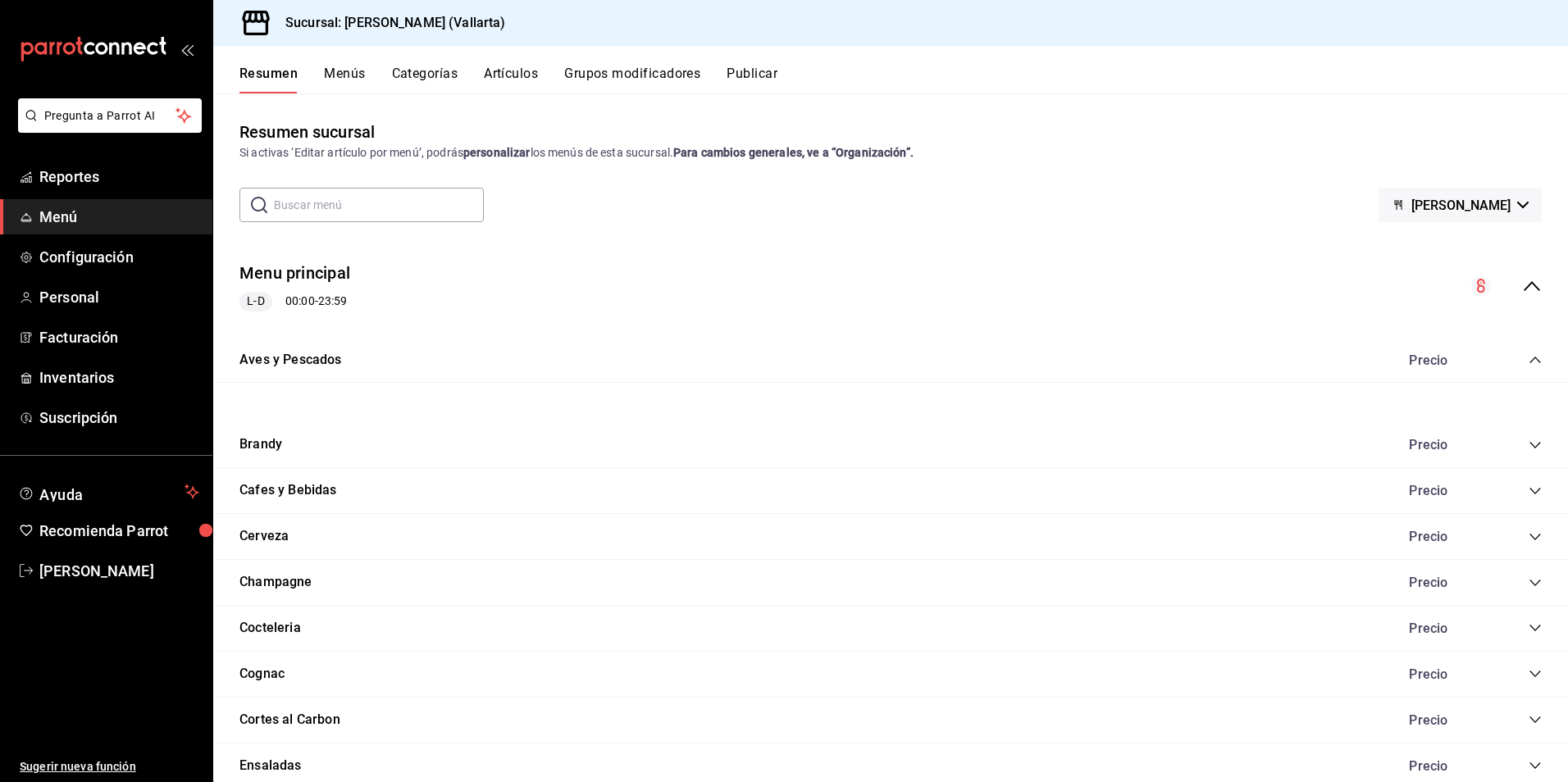
click at [1529, 360] on icon "collapse-category-row" at bounding box center [1535, 360] width 13 height 13
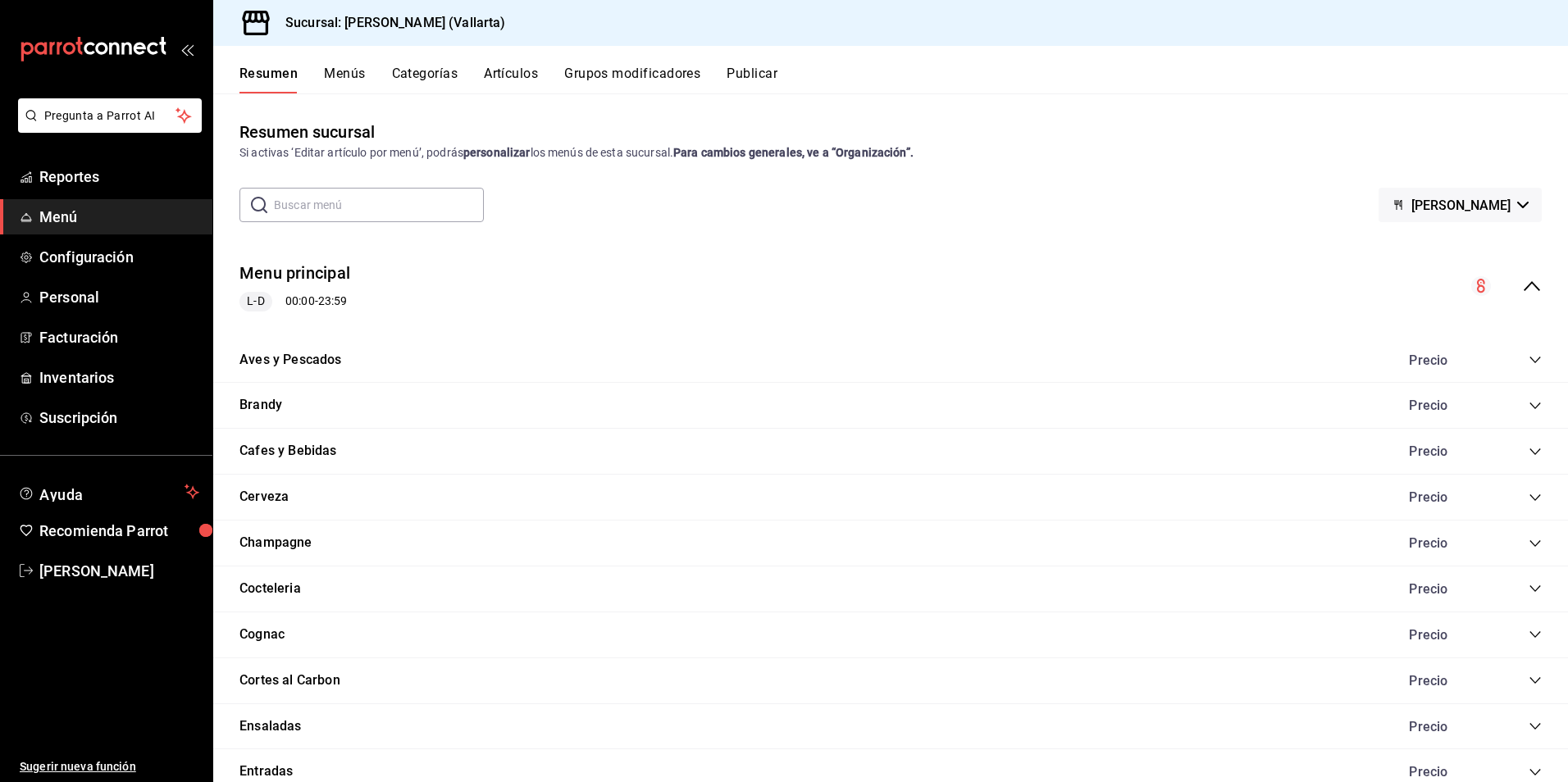
click at [1524, 289] on icon "collapse-menu-row" at bounding box center [1532, 287] width 20 height 20
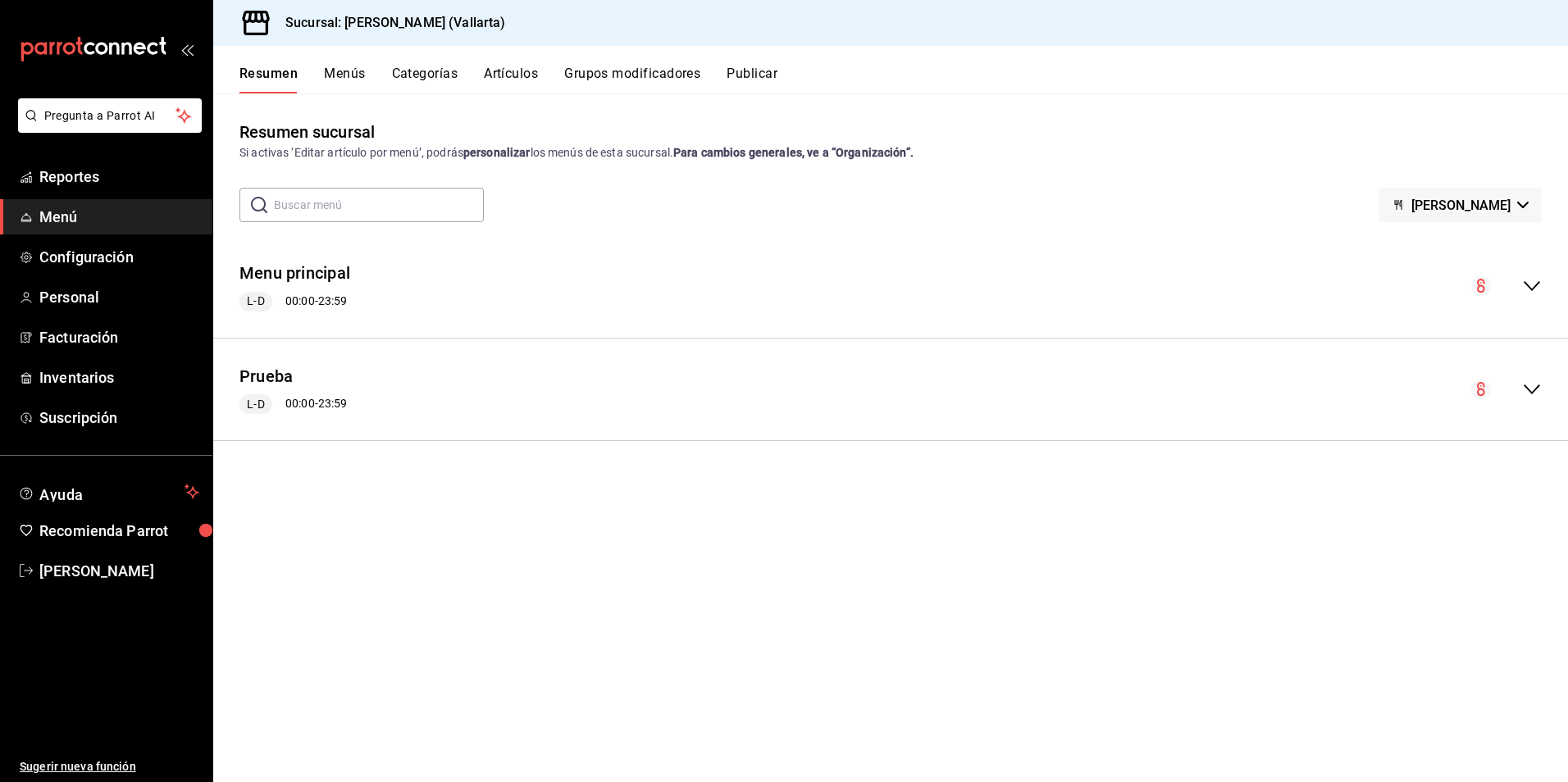
click at [717, 265] on div "Menu principal L-D 00:00 - 23:59" at bounding box center [891, 287] width 1355 height 76
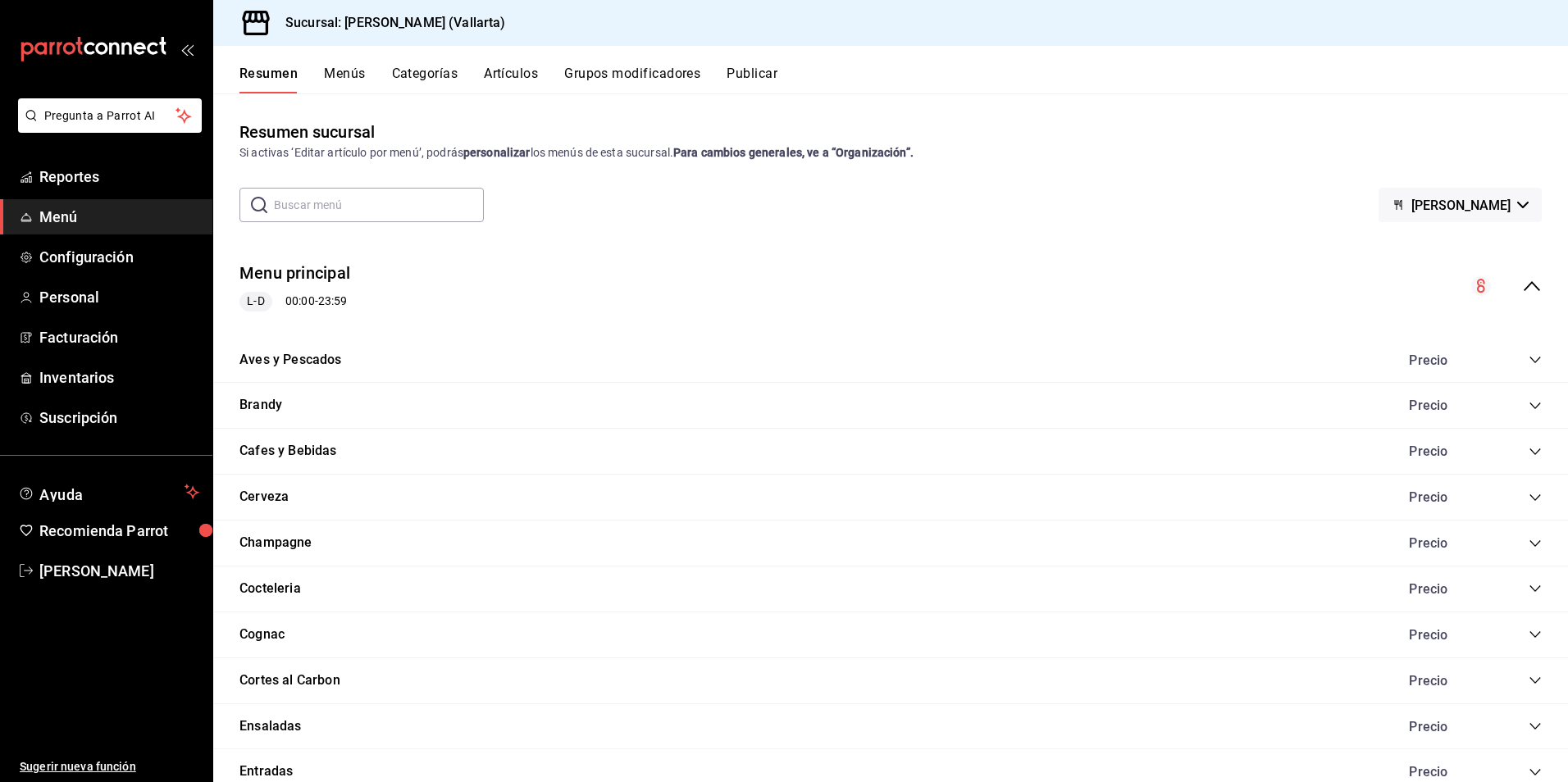
click at [602, 273] on div "Menu principal L-D 00:00 - 23:59" at bounding box center [891, 287] width 1355 height 76
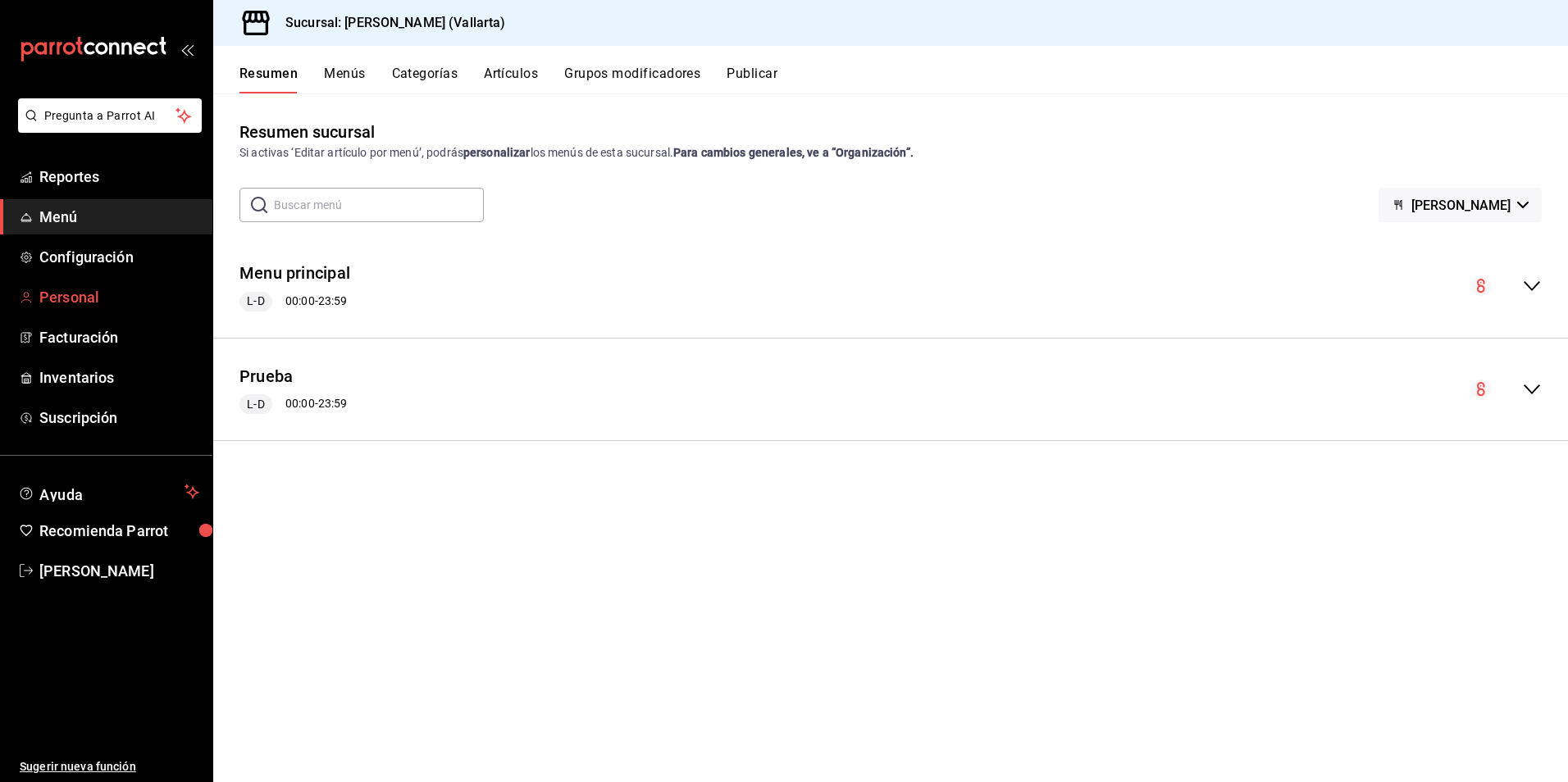
click at [96, 299] on span "Personal" at bounding box center [119, 298] width 160 height 22
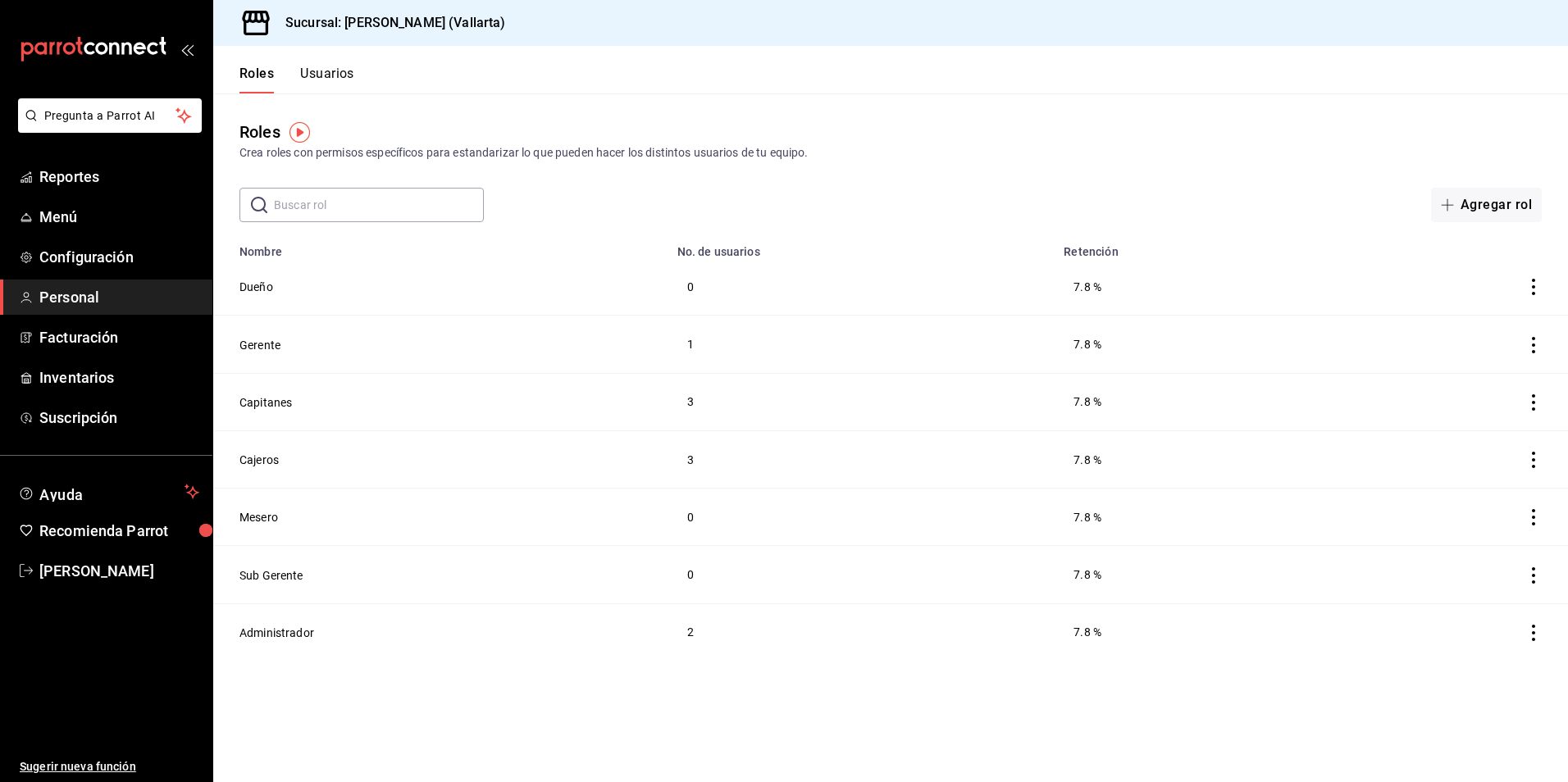
click at [1127, 154] on div "Crea roles con permisos específicos para estandarizar lo que pueden hacer los d…" at bounding box center [891, 153] width 1302 height 17
